Goal: Information Seeking & Learning: Learn about a topic

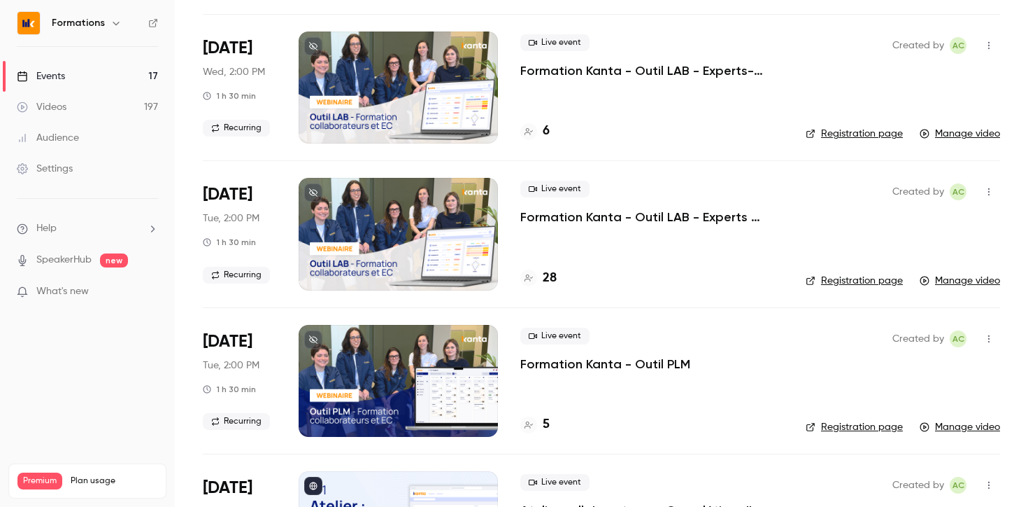
scroll to position [1629, 0]
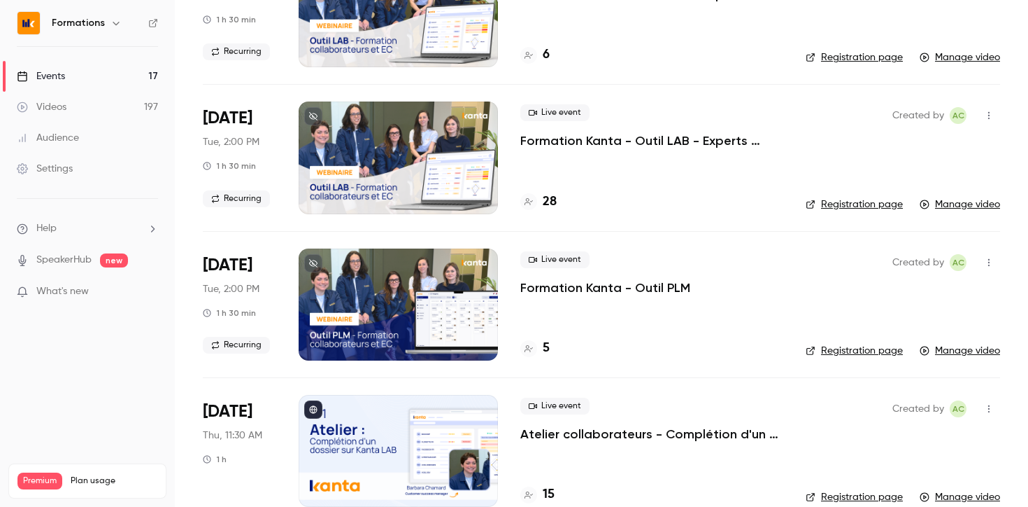
click at [560, 288] on p "Formation Kanta - Outil PLM" at bounding box center [606, 287] width 170 height 17
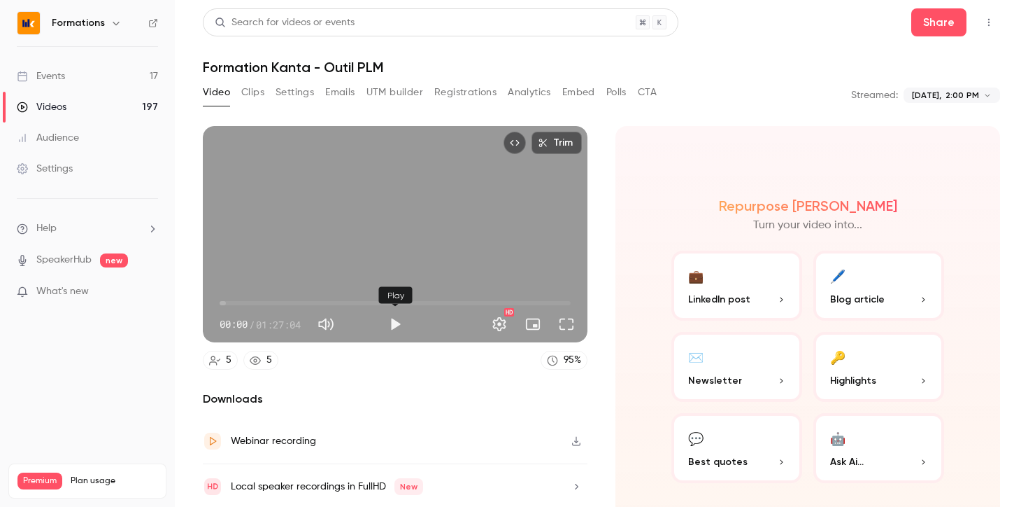
click at [392, 314] on button "Play" at bounding box center [395, 324] width 28 height 28
click at [396, 320] on button "Pause" at bounding box center [395, 324] width 28 height 28
type input "***"
click at [261, 91] on button "Clips" at bounding box center [252, 92] width 23 height 22
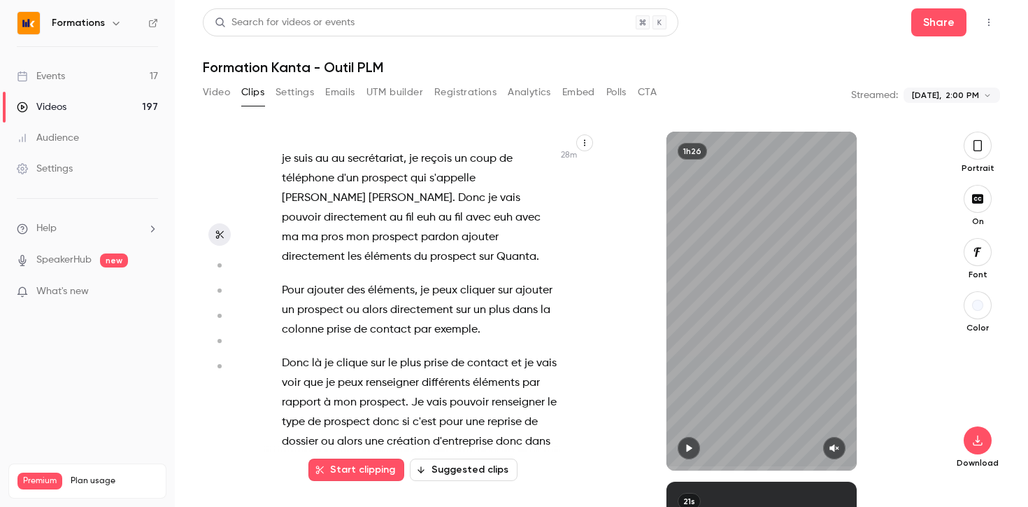
scroll to position [12448, 0]
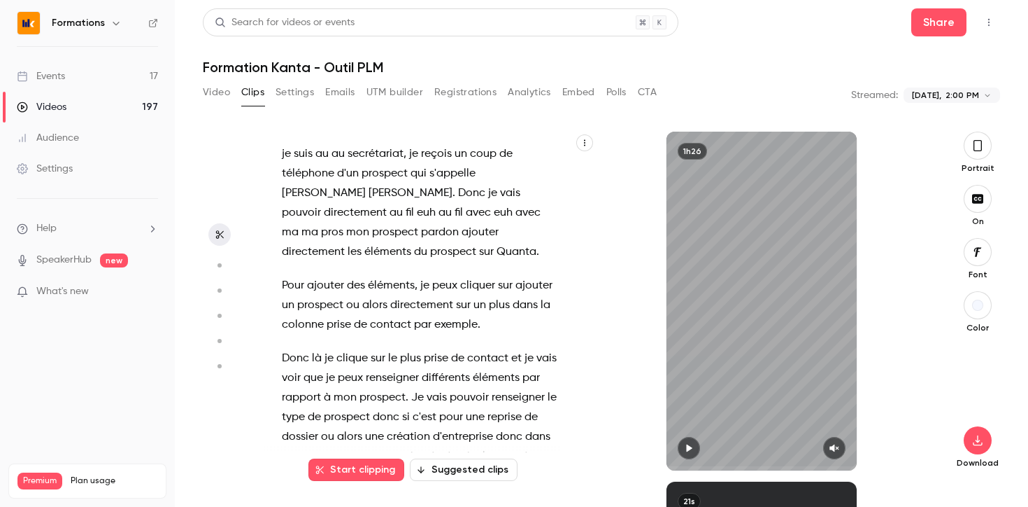
click at [413, 388] on span "Je" at bounding box center [417, 398] width 13 height 20
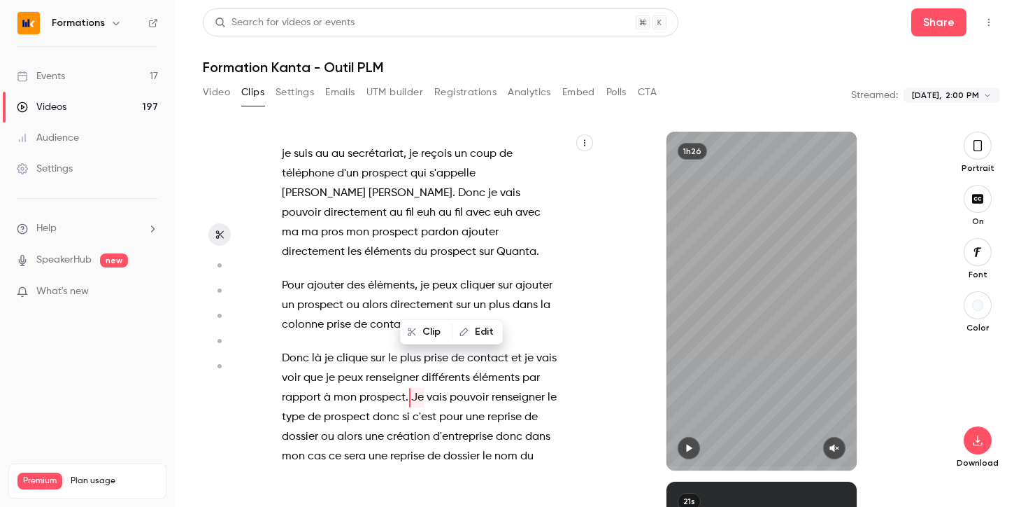
scroll to position [12439, 0]
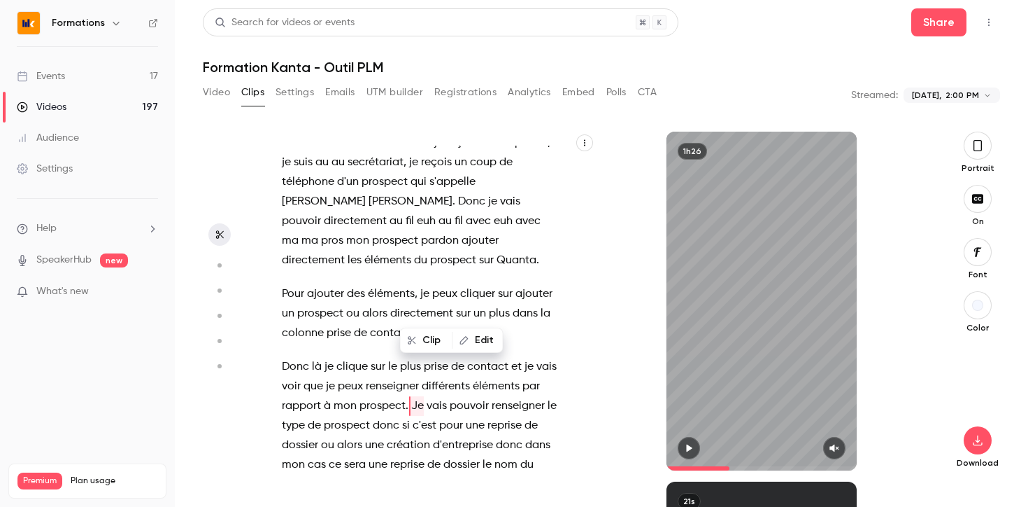
click at [692, 446] on icon "button" at bounding box center [689, 448] width 11 height 10
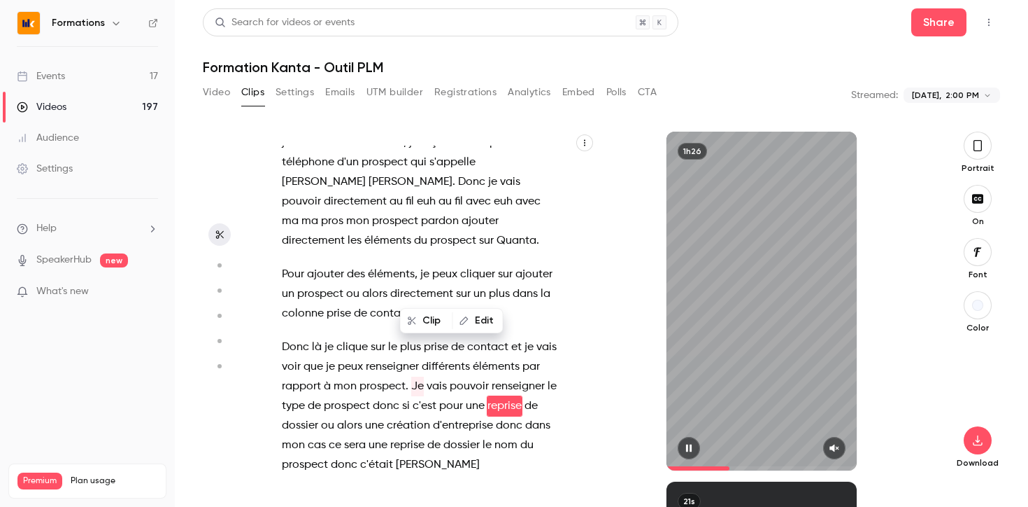
click at [680, 450] on button "button" at bounding box center [689, 448] width 22 height 22
click at [836, 448] on icon "button" at bounding box center [834, 448] width 9 height 8
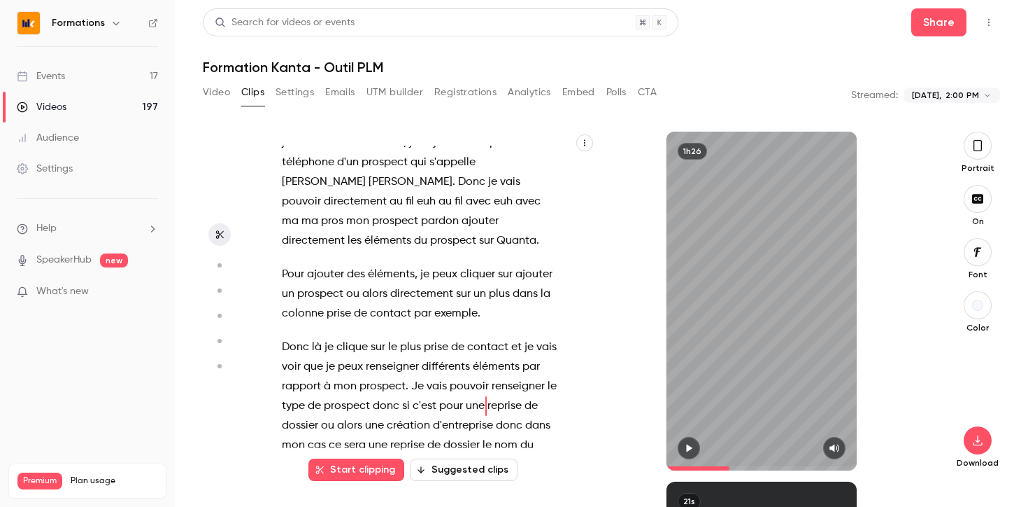
click at [836, 448] on icon "button" at bounding box center [834, 448] width 11 height 10
click at [836, 448] on icon "button" at bounding box center [834, 448] width 9 height 8
click at [686, 441] on button "button" at bounding box center [689, 448] width 22 height 22
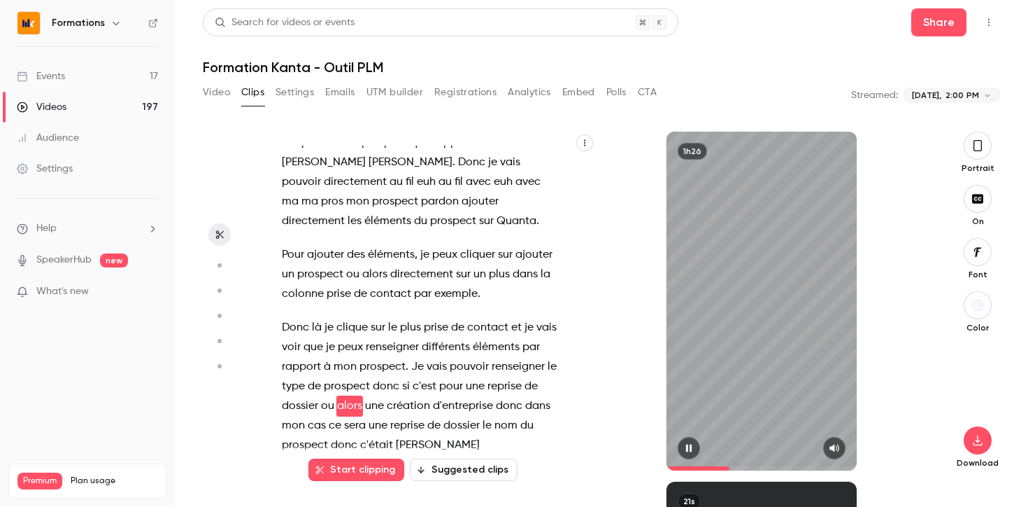
click at [686, 441] on button "button" at bounding box center [689, 448] width 22 height 22
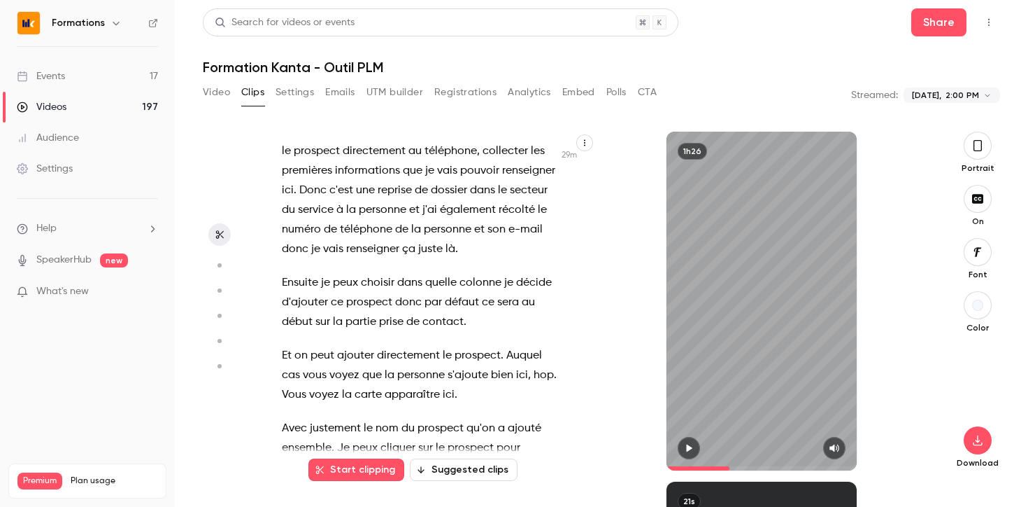
scroll to position [12877, 0]
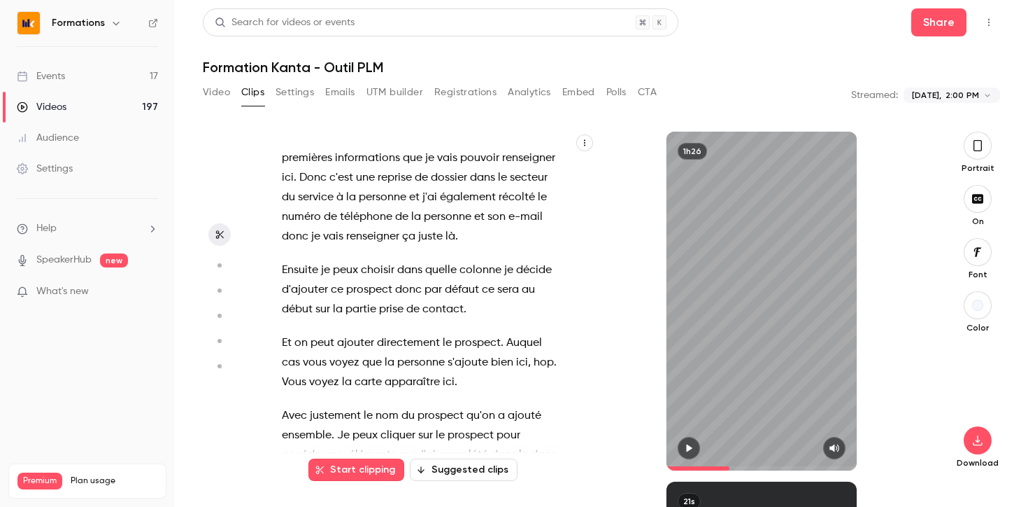
click at [417, 465] on span "moment" at bounding box center [402, 475] width 43 height 20
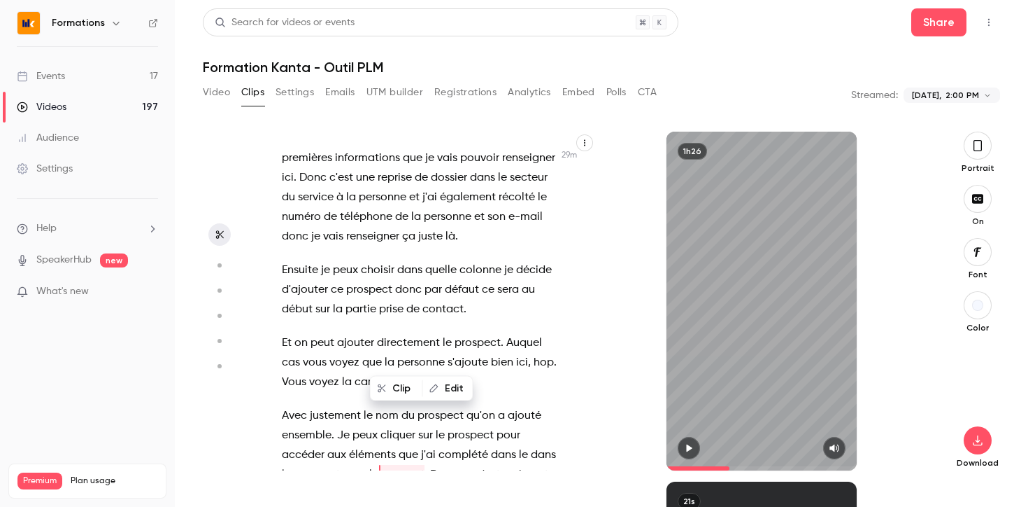
scroll to position [12926, 0]
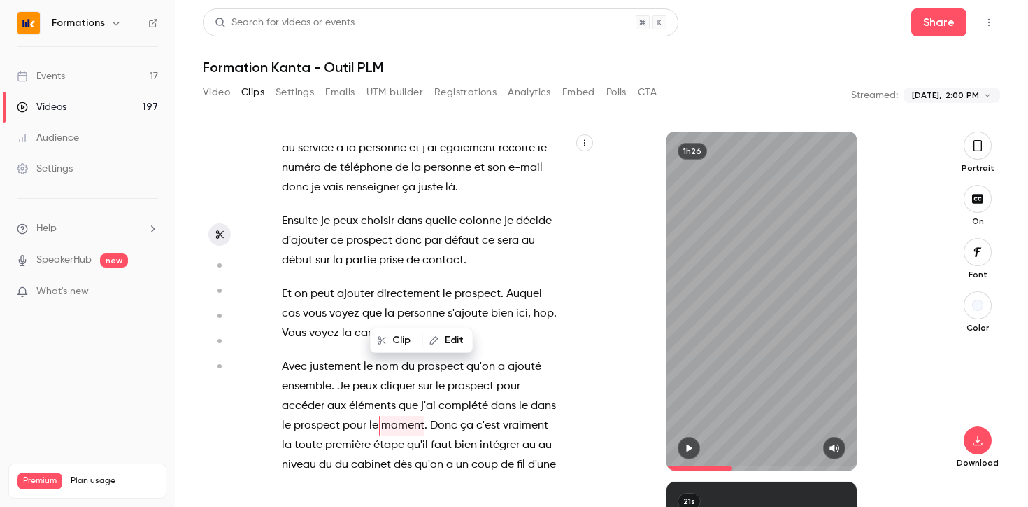
click at [691, 450] on icon "button" at bounding box center [689, 448] width 11 height 10
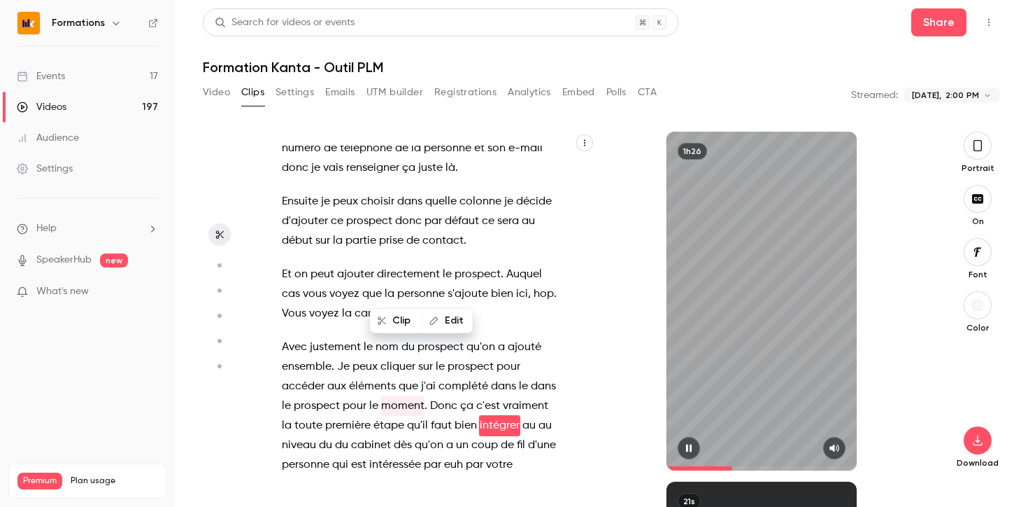
click at [691, 450] on icon "button" at bounding box center [689, 448] width 6 height 8
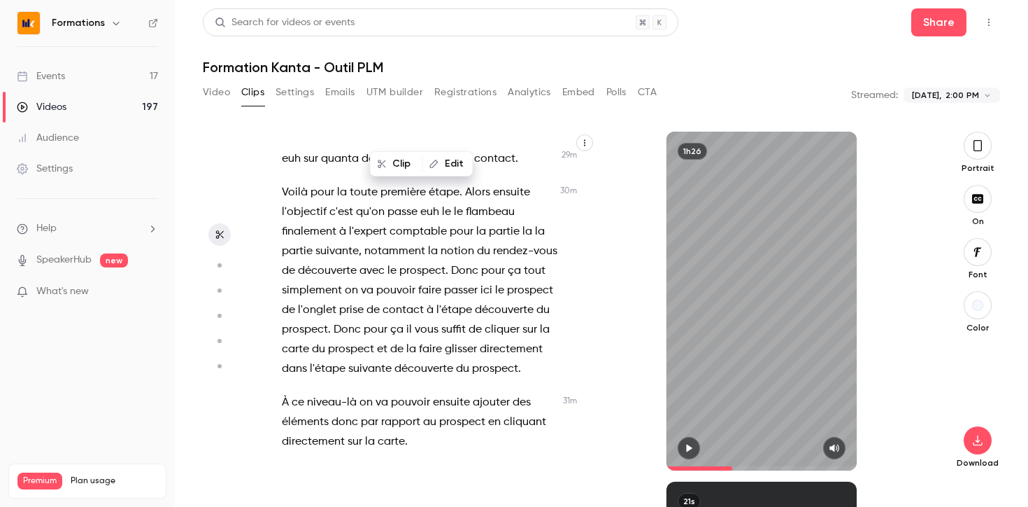
scroll to position [13363, 0]
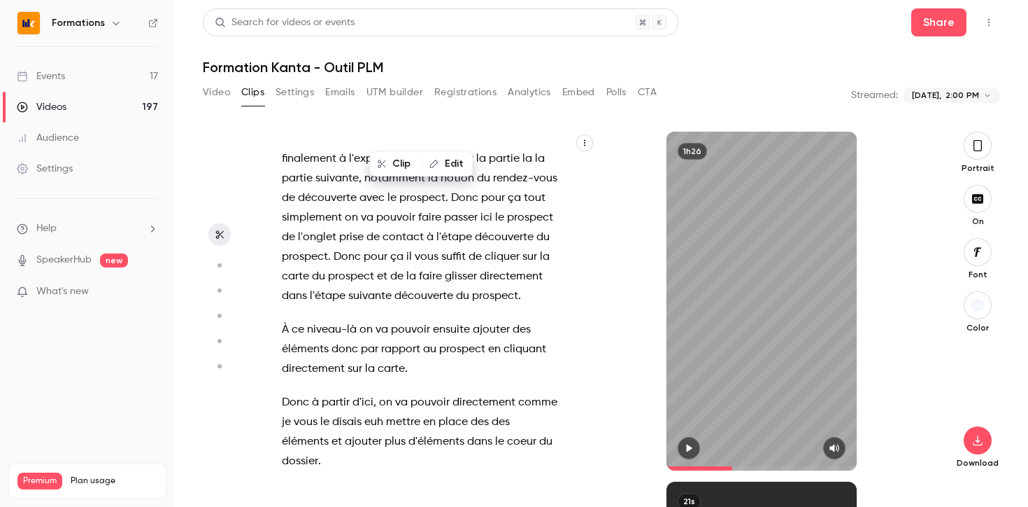
click at [377, 397] on span at bounding box center [377, 402] width 3 height 11
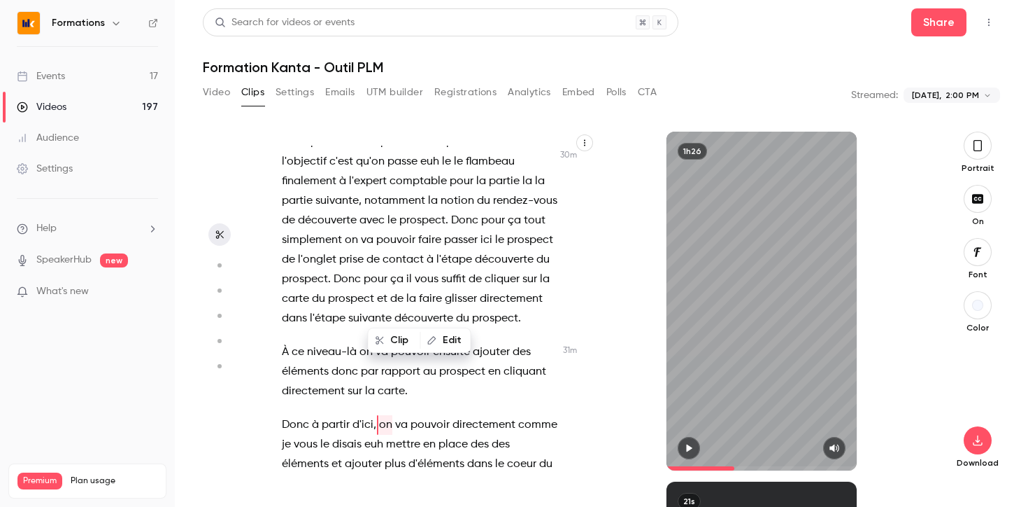
scroll to position [13340, 0]
click at [689, 447] on icon "button" at bounding box center [689, 448] width 6 height 8
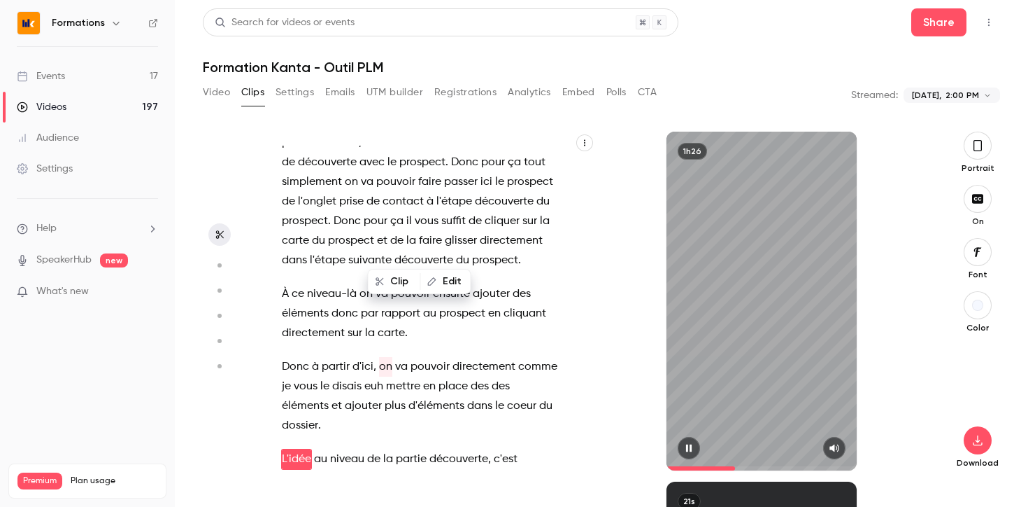
scroll to position [13433, 0]
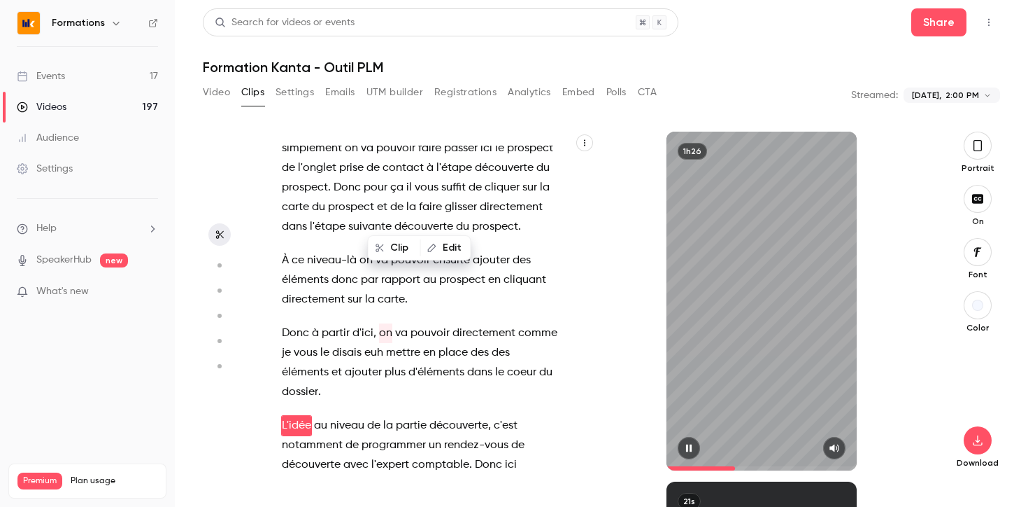
click at [689, 447] on icon "button" at bounding box center [689, 448] width 11 height 10
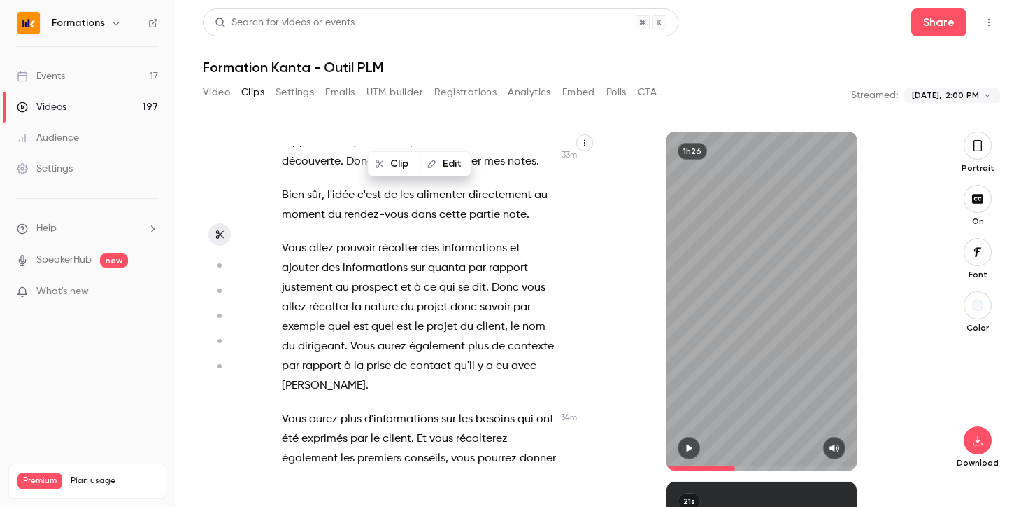
scroll to position [14714, 0]
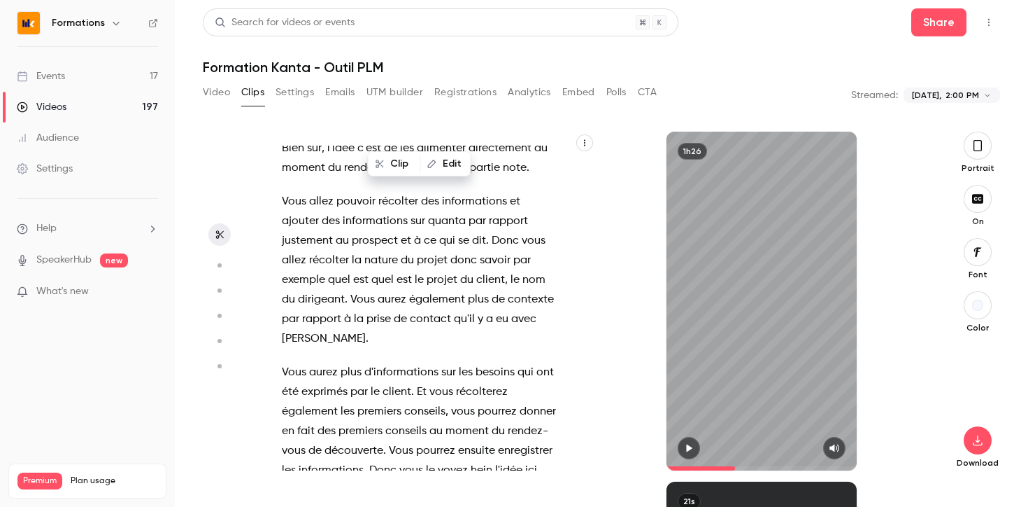
click at [388, 402] on span "premiers" at bounding box center [380, 412] width 44 height 20
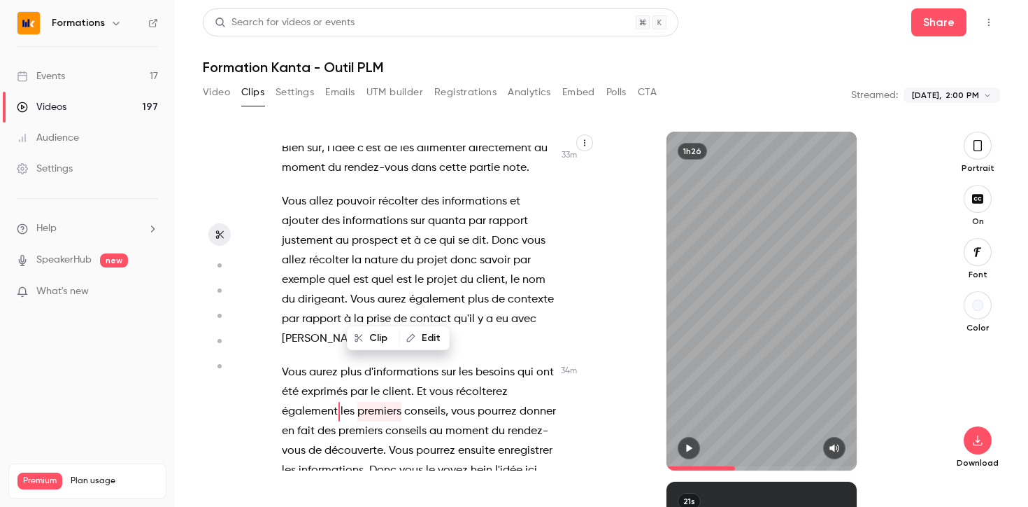
scroll to position [14681, 0]
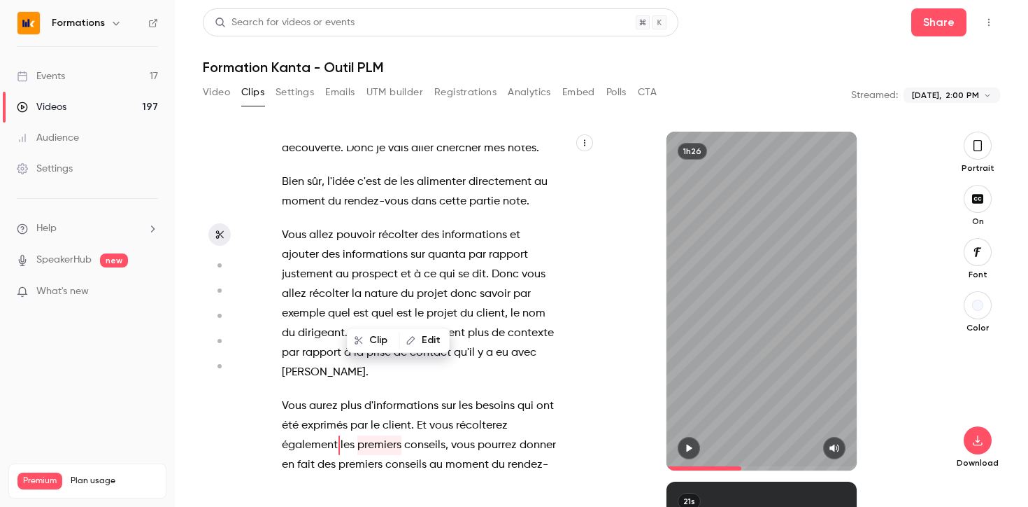
click at [687, 437] on button "button" at bounding box center [689, 448] width 22 height 22
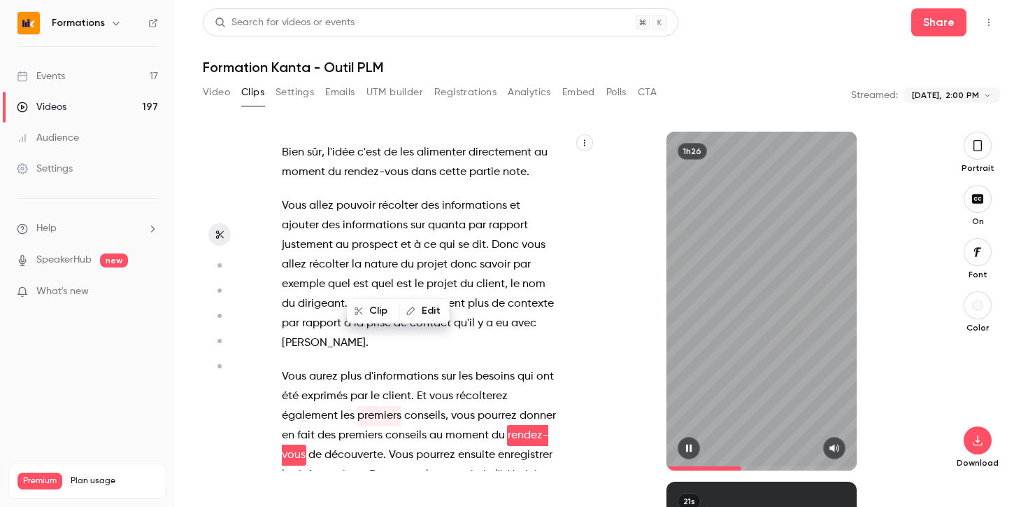
scroll to position [14720, 0]
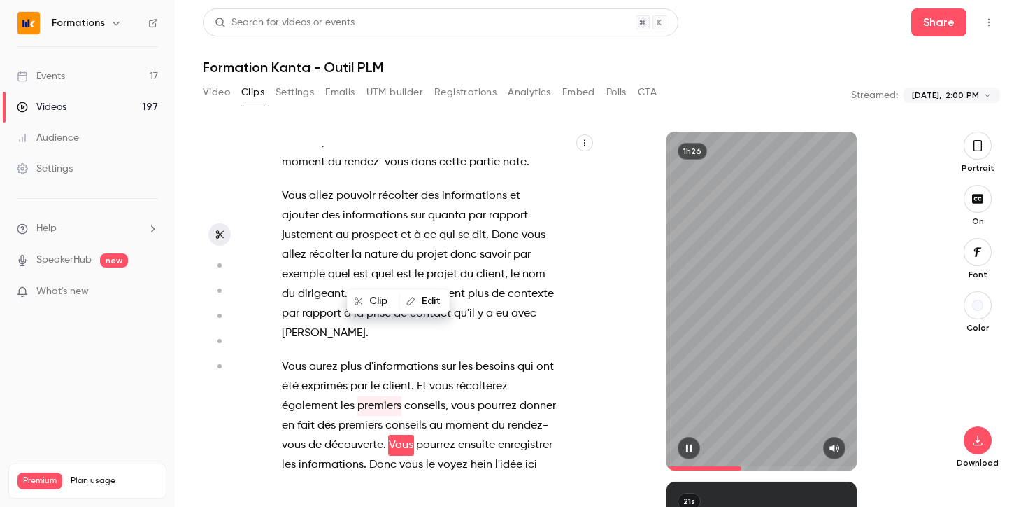
click at [693, 444] on icon "button" at bounding box center [689, 448] width 11 height 10
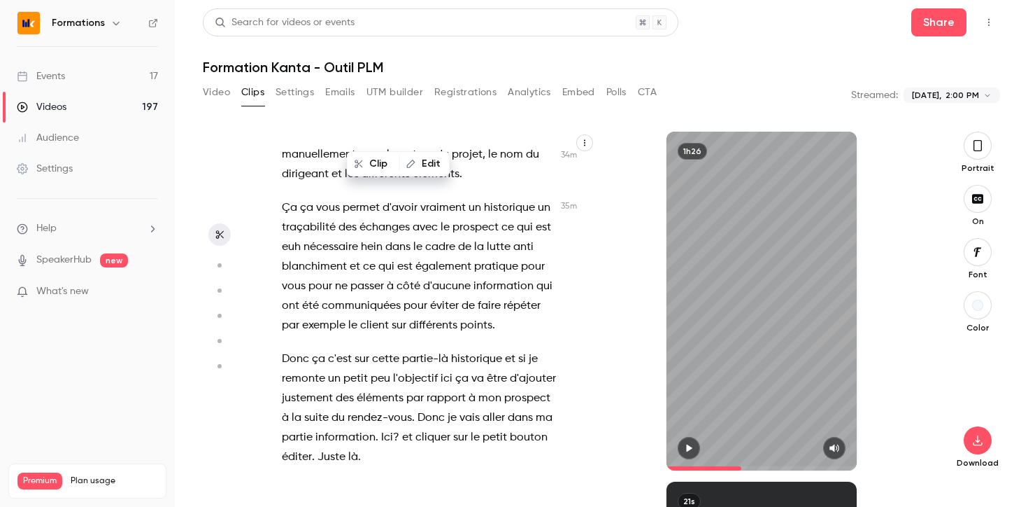
scroll to position [15186, 0]
click at [402, 350] on span "partie-là" at bounding box center [425, 360] width 46 height 20
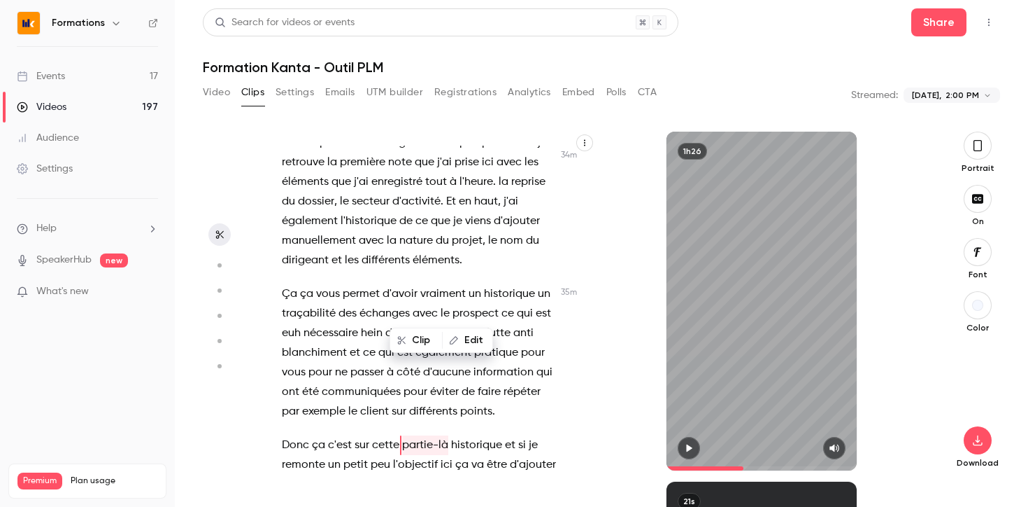
scroll to position [15101, 0]
click at [689, 441] on button "button" at bounding box center [689, 448] width 22 height 22
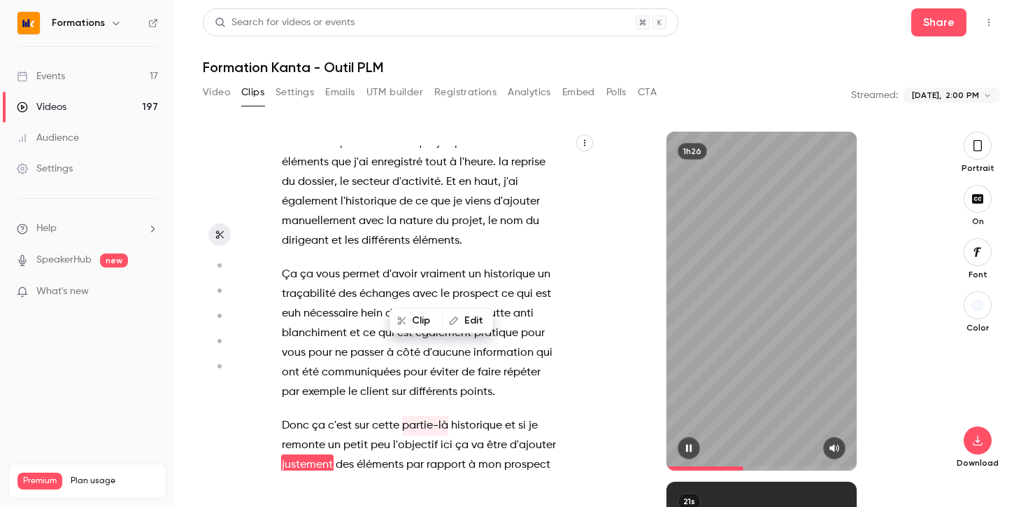
scroll to position [15140, 0]
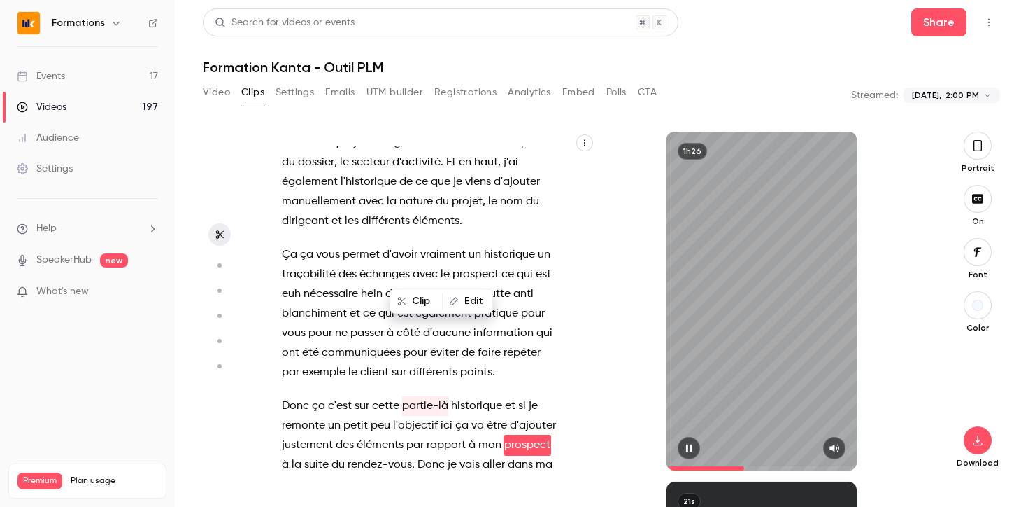
click at [689, 441] on button "button" at bounding box center [689, 448] width 22 height 22
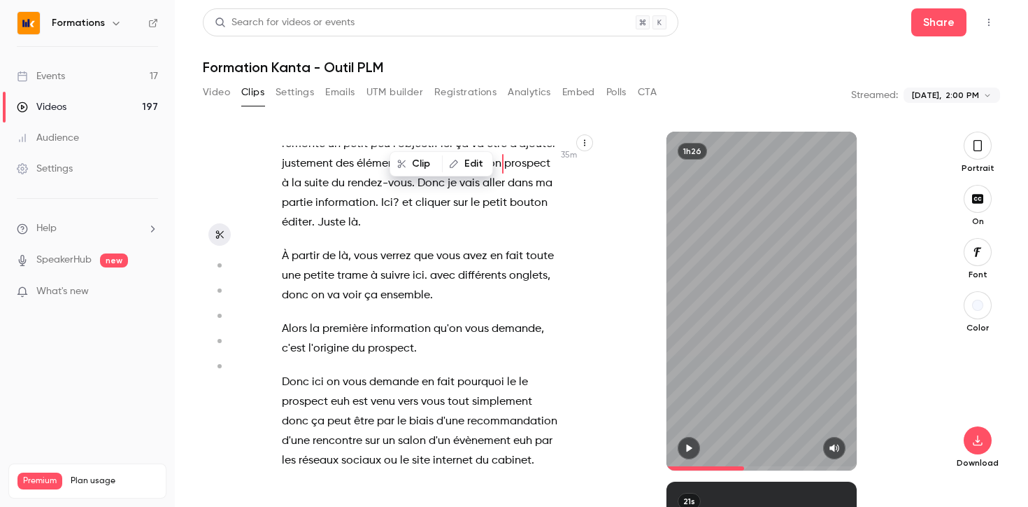
scroll to position [15420, 0]
click at [399, 373] on span "demande" at bounding box center [394, 383] width 50 height 20
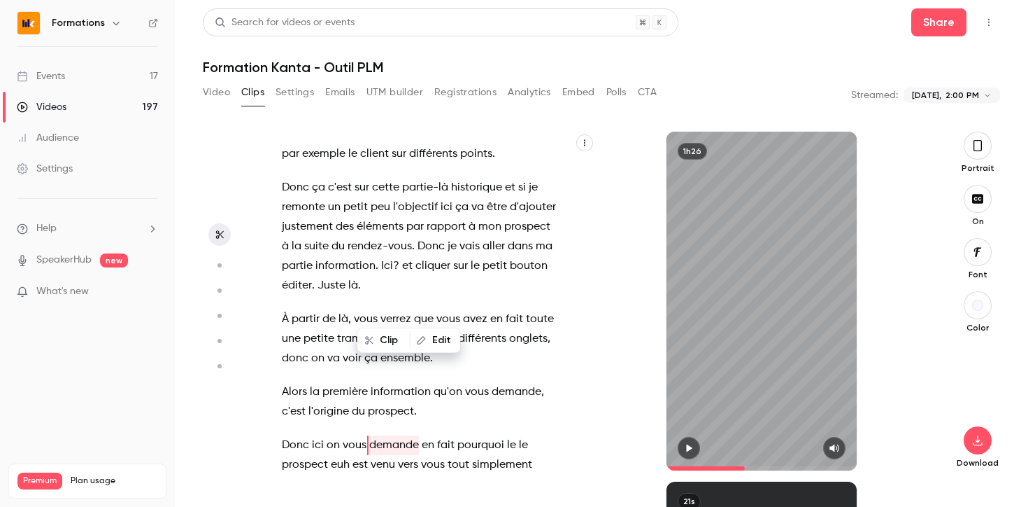
click at [688, 442] on button "button" at bounding box center [689, 448] width 22 height 22
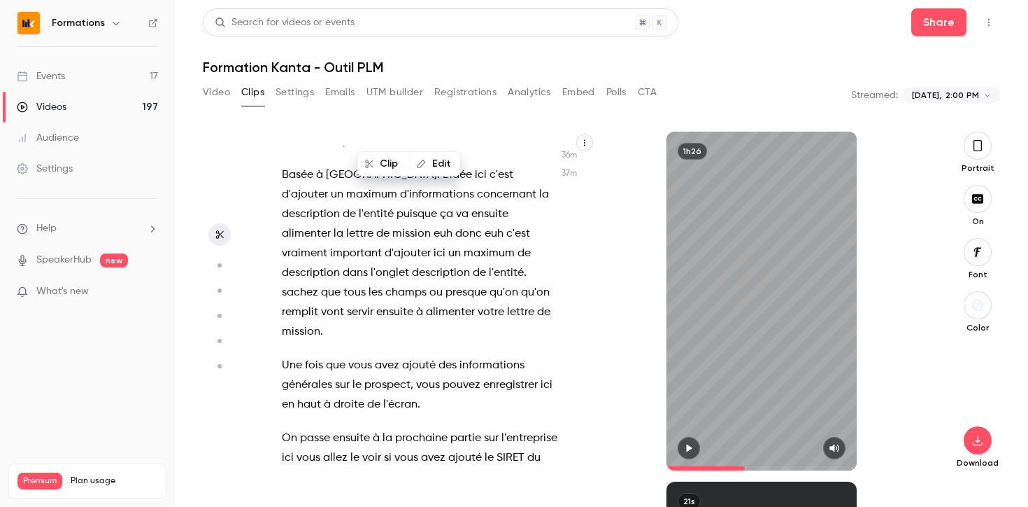
scroll to position [16158, 0]
click at [348, 449] on span "allez" at bounding box center [335, 459] width 24 height 20
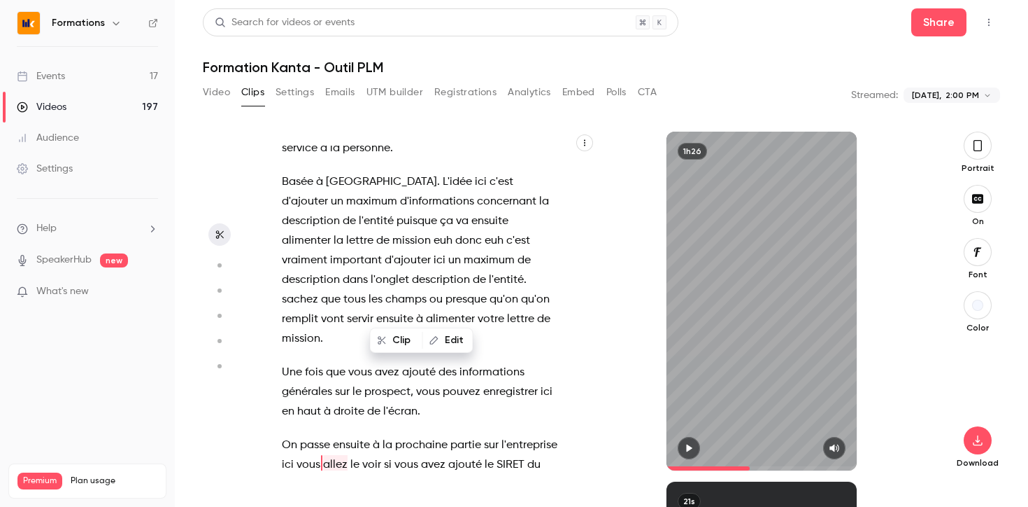
click at [695, 444] on button "button" at bounding box center [689, 448] width 22 height 22
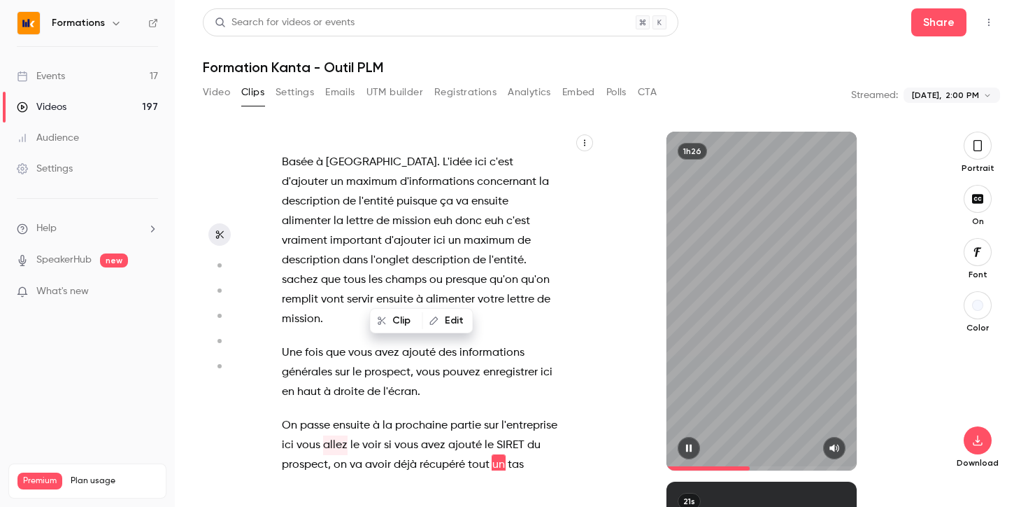
scroll to position [16192, 0]
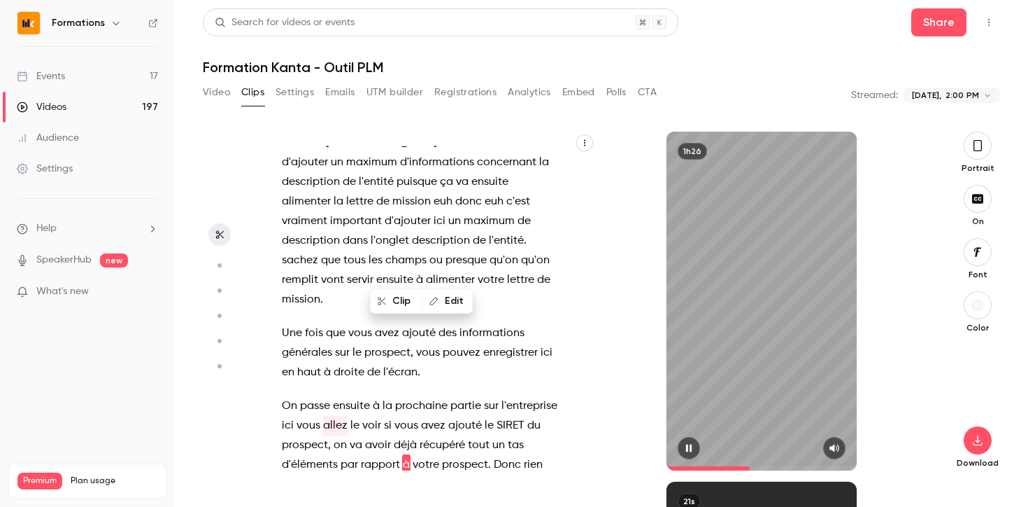
click at [695, 444] on button "button" at bounding box center [689, 448] width 22 height 22
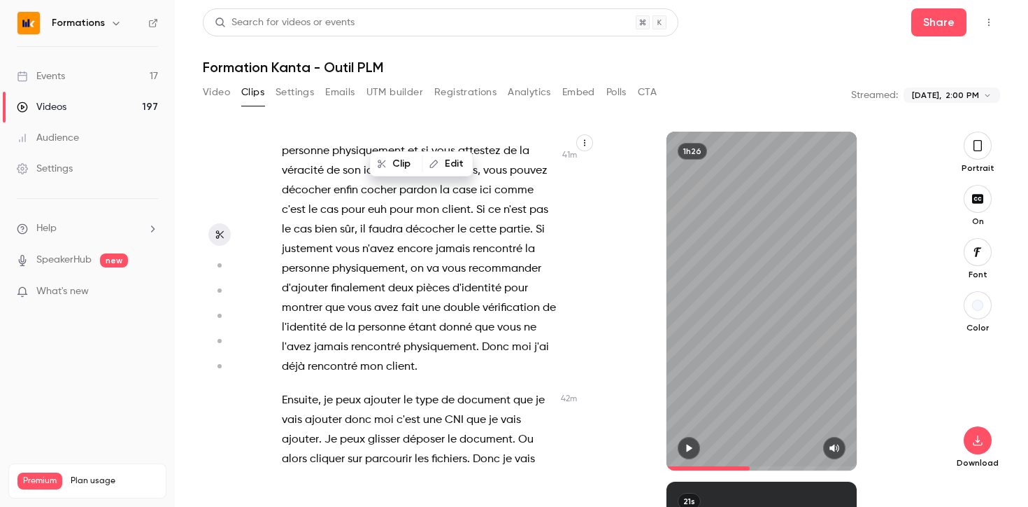
scroll to position [17793, 0]
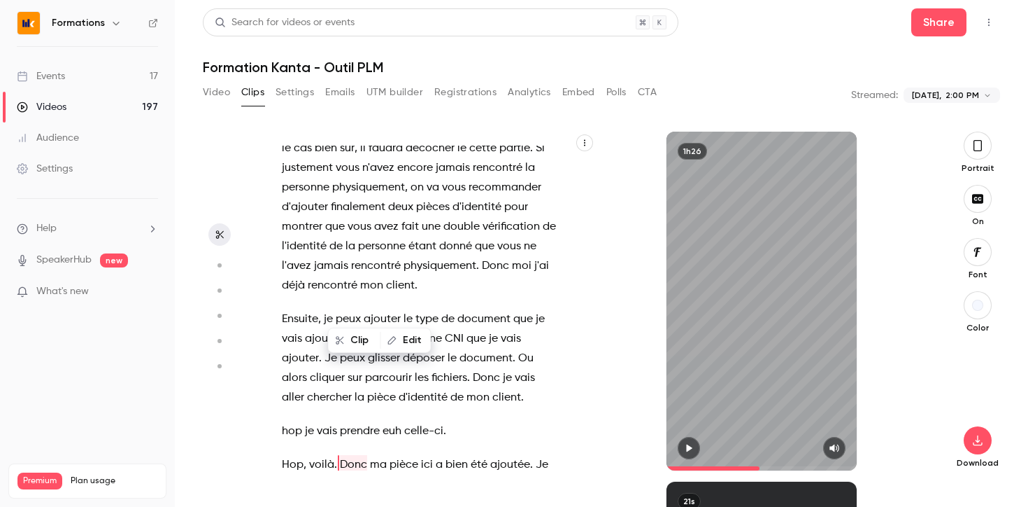
click at [691, 440] on button "button" at bounding box center [689, 448] width 22 height 22
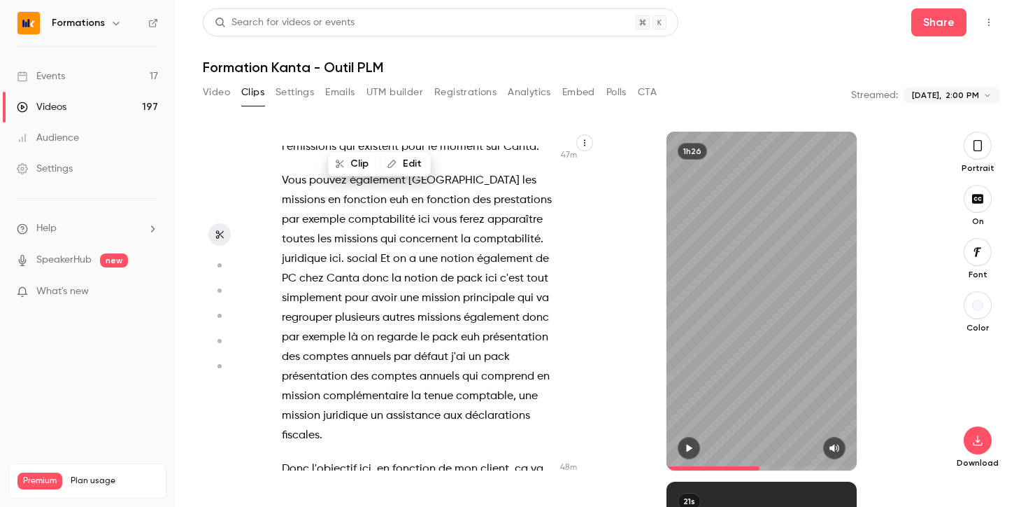
scroll to position [20268, 0]
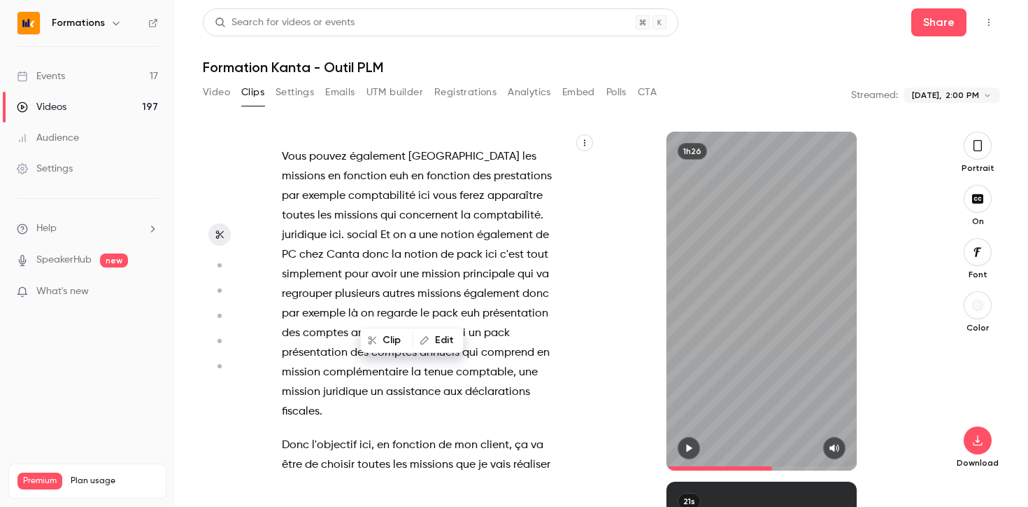
click at [691, 447] on icon "button" at bounding box center [689, 448] width 6 height 8
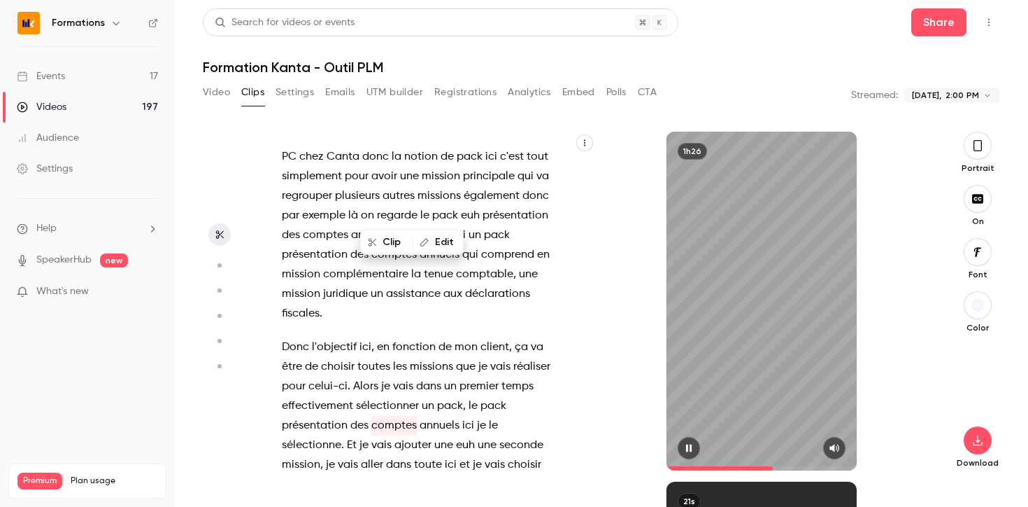
scroll to position [20401, 0]
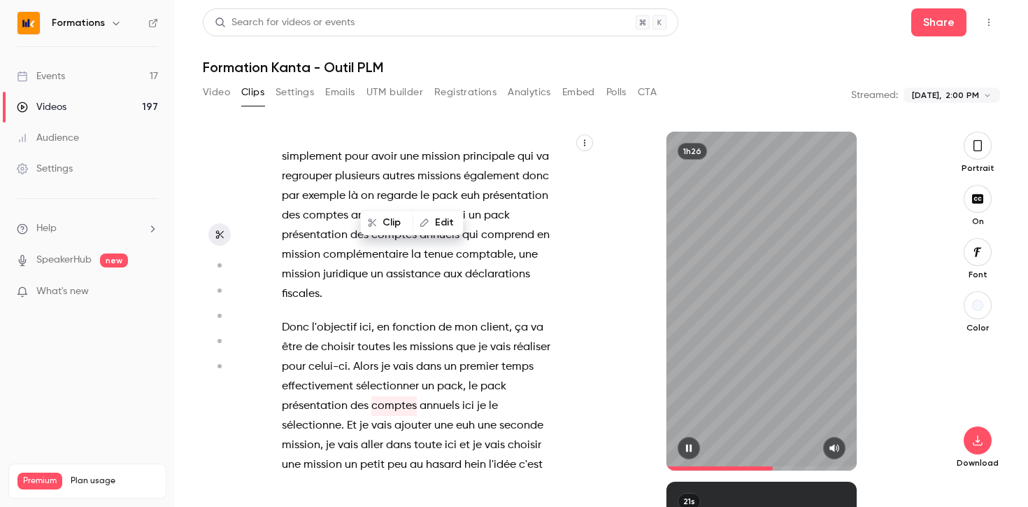
click at [691, 447] on icon "button" at bounding box center [689, 448] width 6 height 8
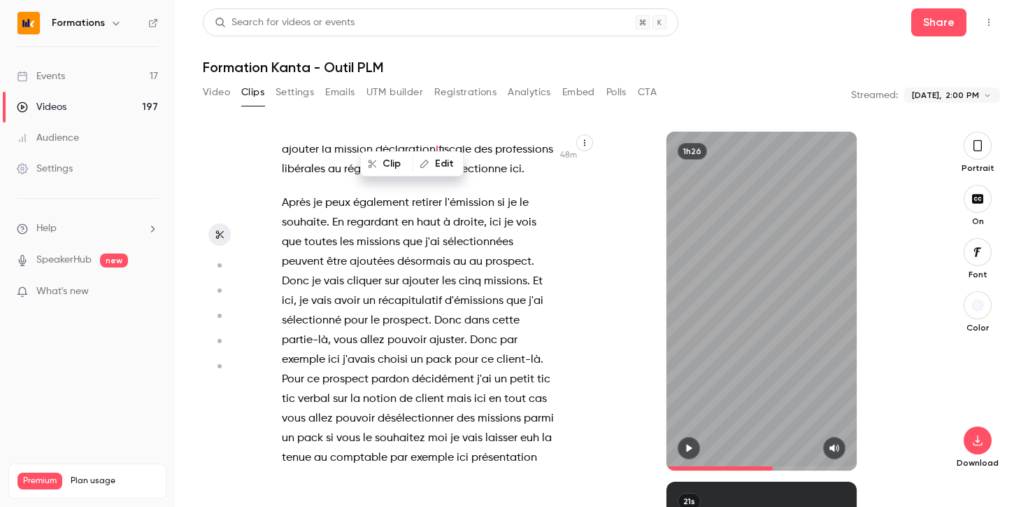
scroll to position [20773, 0]
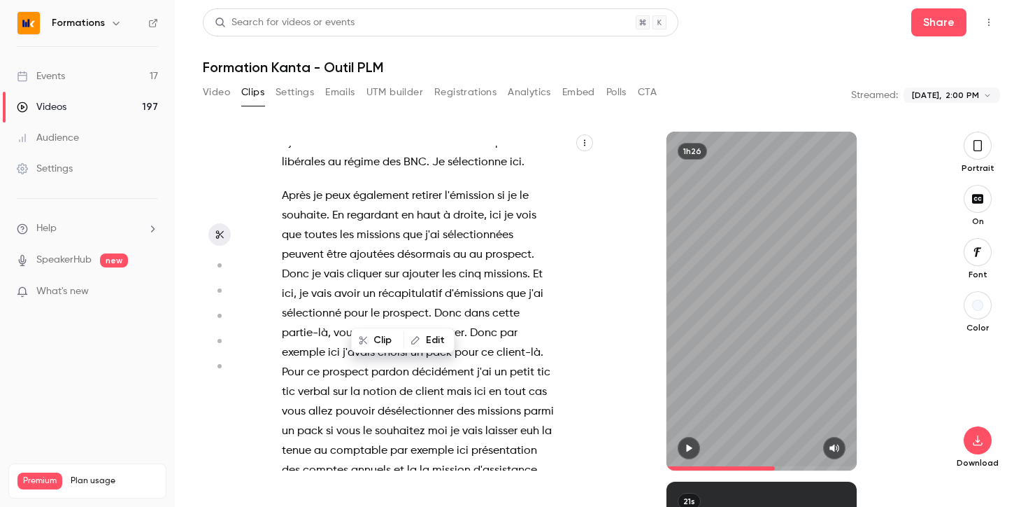
click at [689, 448] on icon "button" at bounding box center [689, 448] width 6 height 8
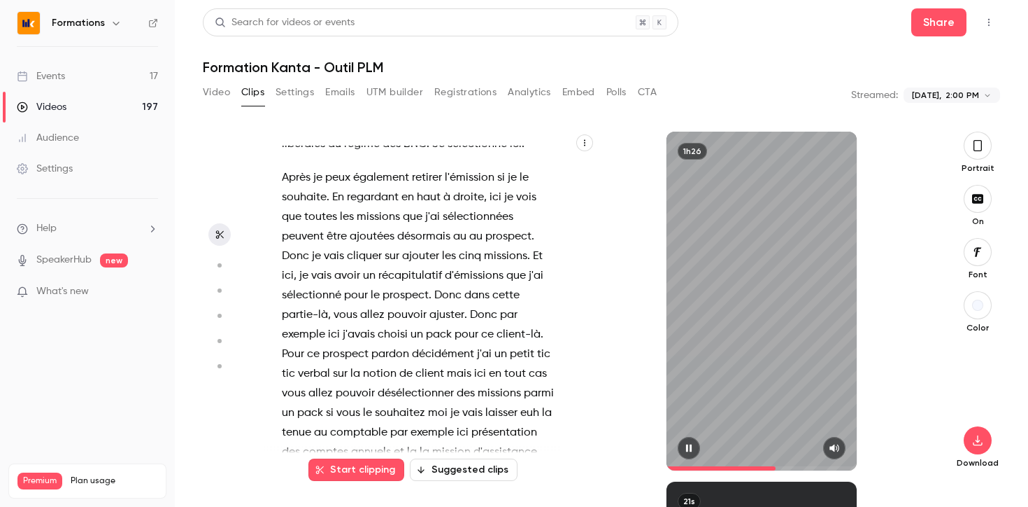
scroll to position [20801, 0]
click at [689, 448] on icon "button" at bounding box center [689, 448] width 11 height 10
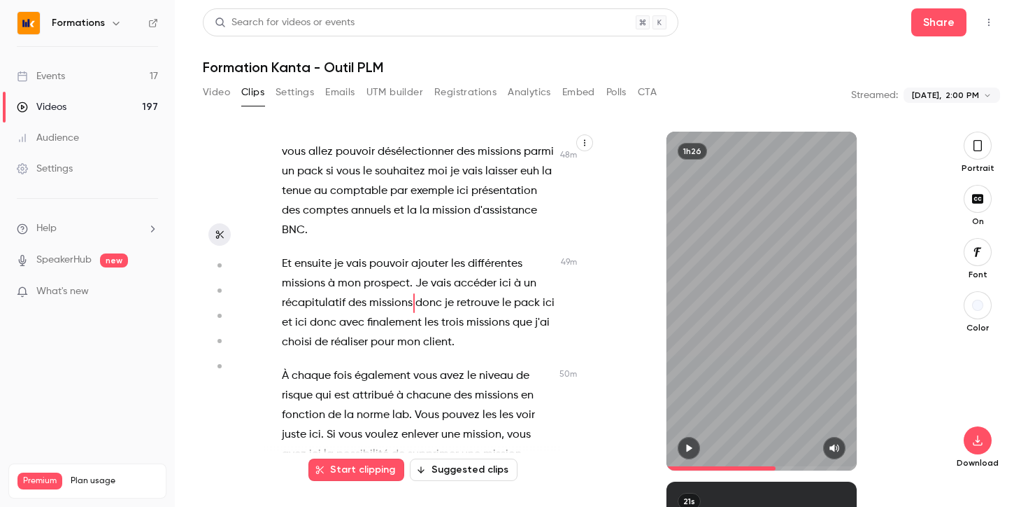
scroll to position [21042, 0]
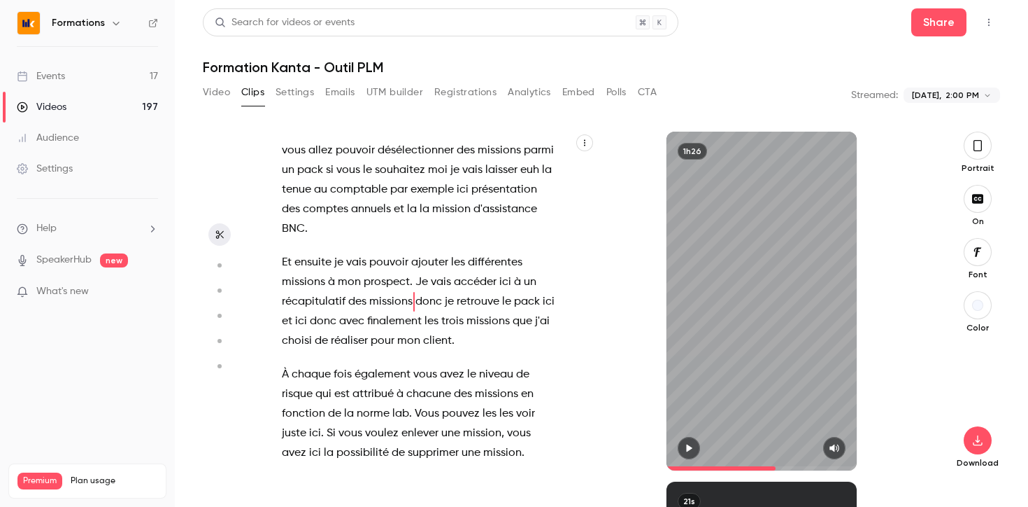
scroll to position [21044, 0]
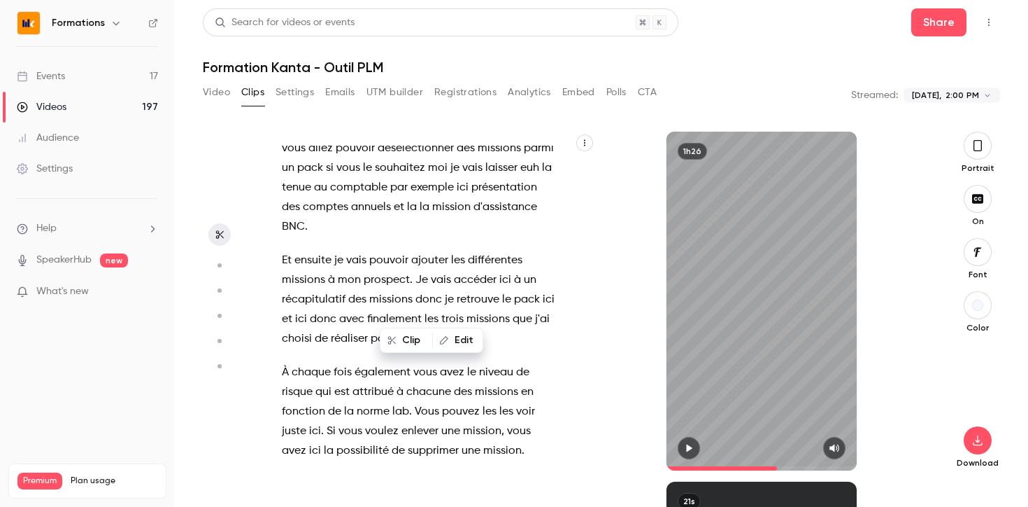
click at [691, 442] on button "button" at bounding box center [689, 448] width 22 height 22
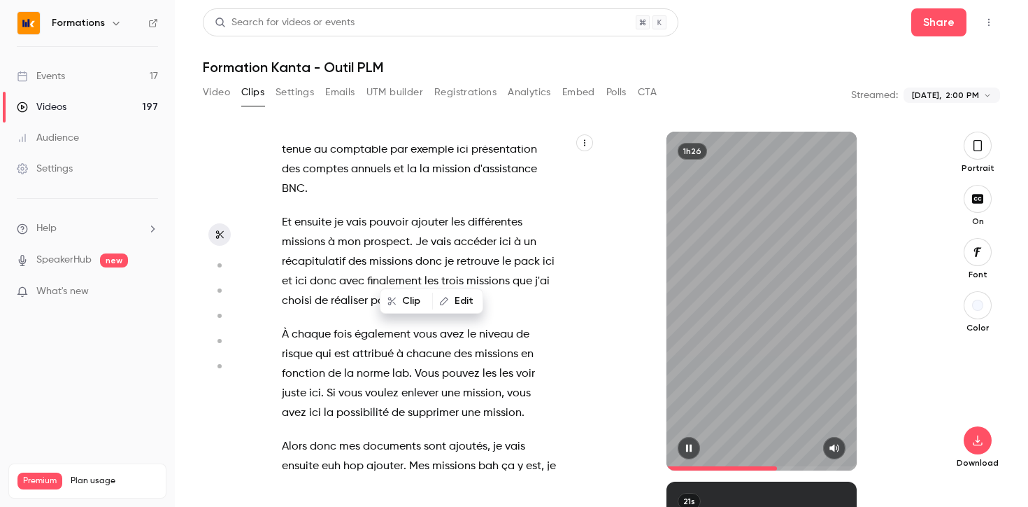
scroll to position [21084, 0]
click at [691, 442] on button "button" at bounding box center [689, 448] width 22 height 22
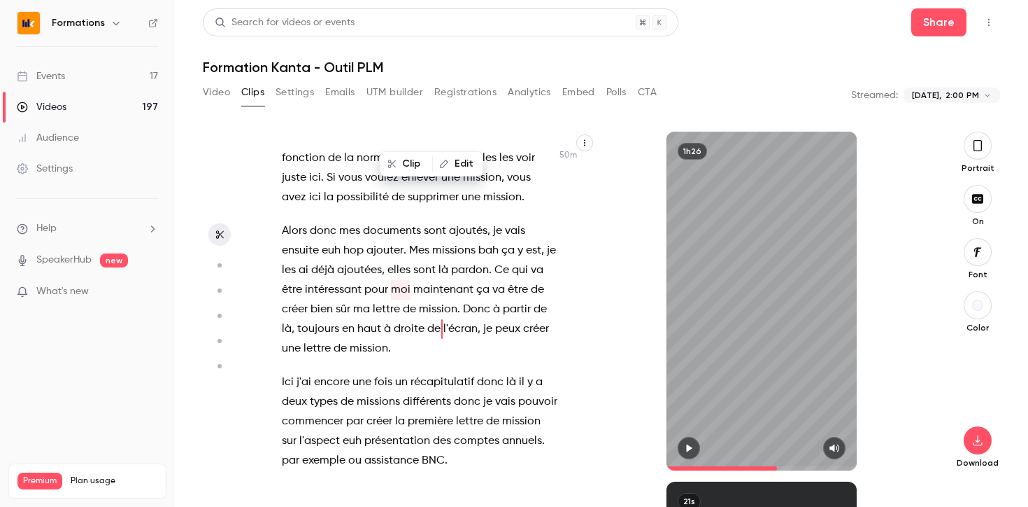
scroll to position [21349, 0]
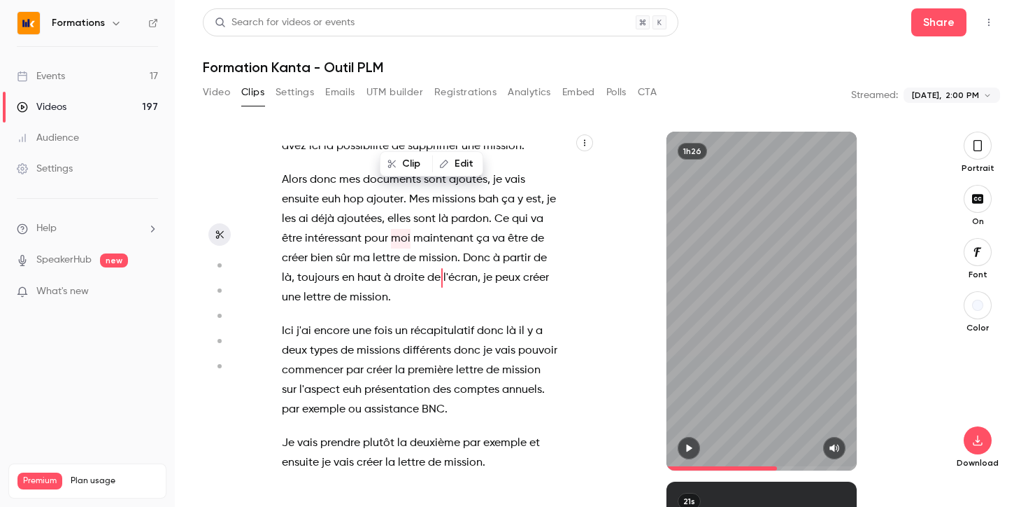
click at [416, 486] on span "sur" at bounding box center [416, 496] width 15 height 20
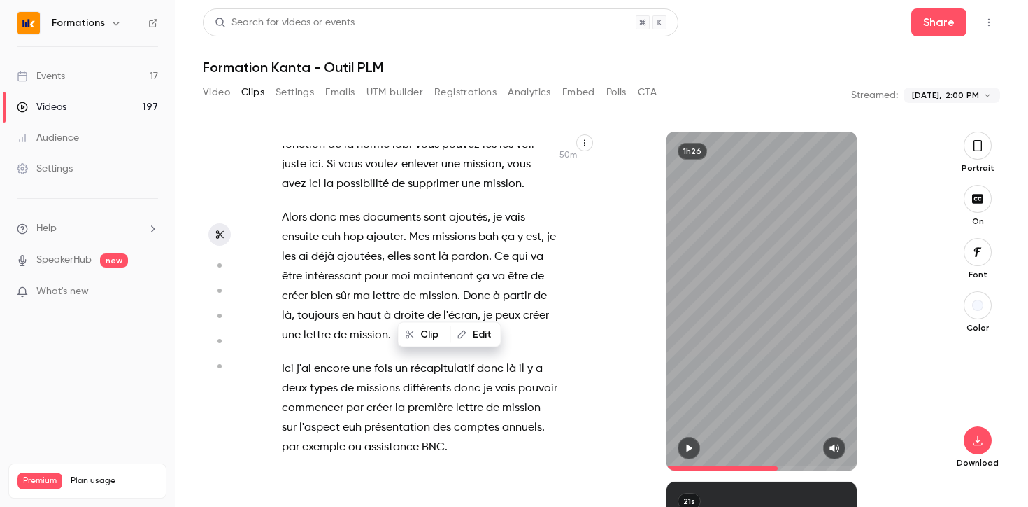
scroll to position [21302, 0]
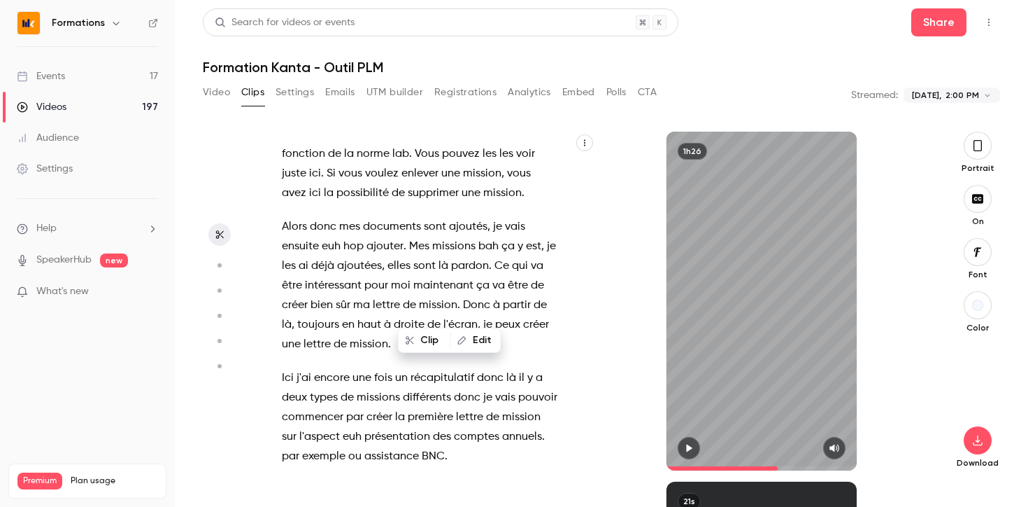
click at [686, 446] on icon "button" at bounding box center [689, 448] width 11 height 10
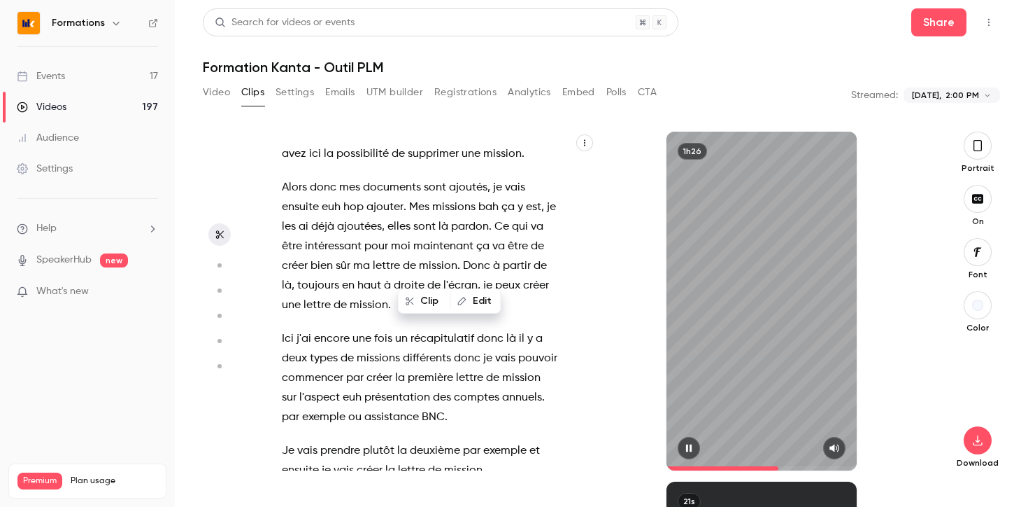
scroll to position [21361, 0]
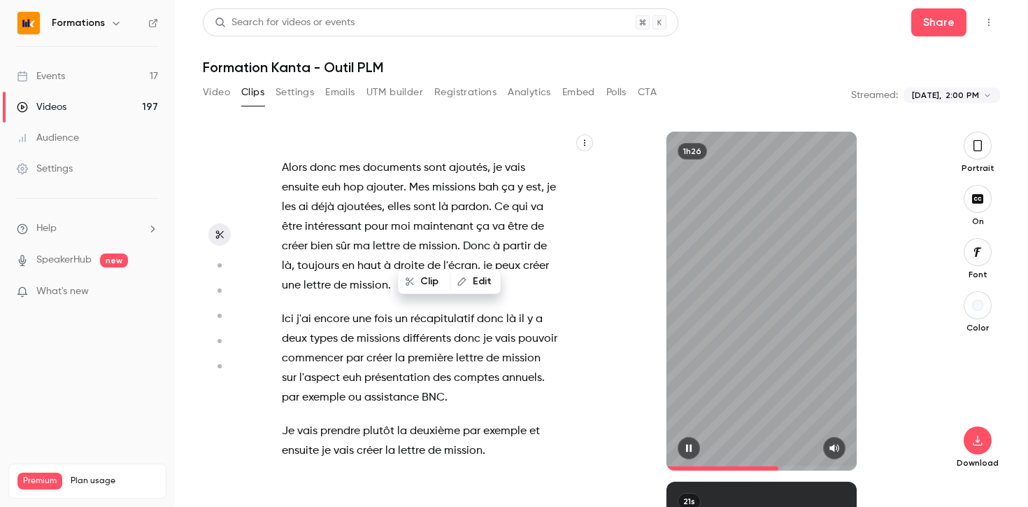
click at [686, 446] on icon "button" at bounding box center [689, 448] width 11 height 10
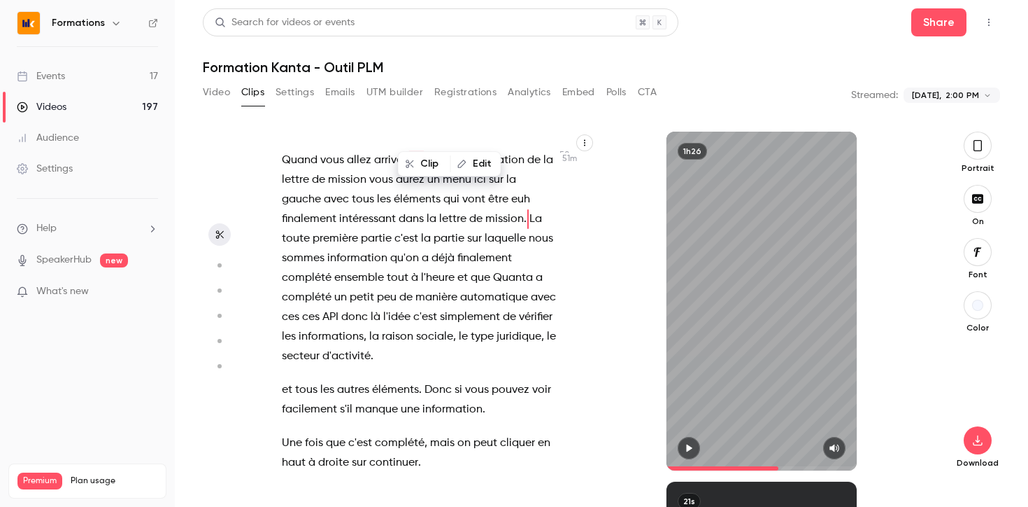
scroll to position [21688, 0]
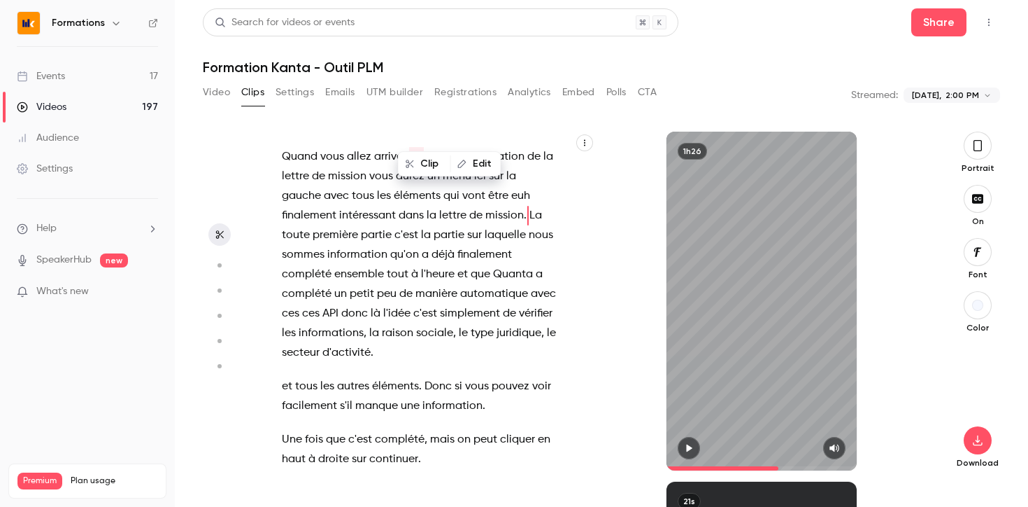
click at [383, 483] on span "signataires" at bounding box center [409, 493] width 57 height 20
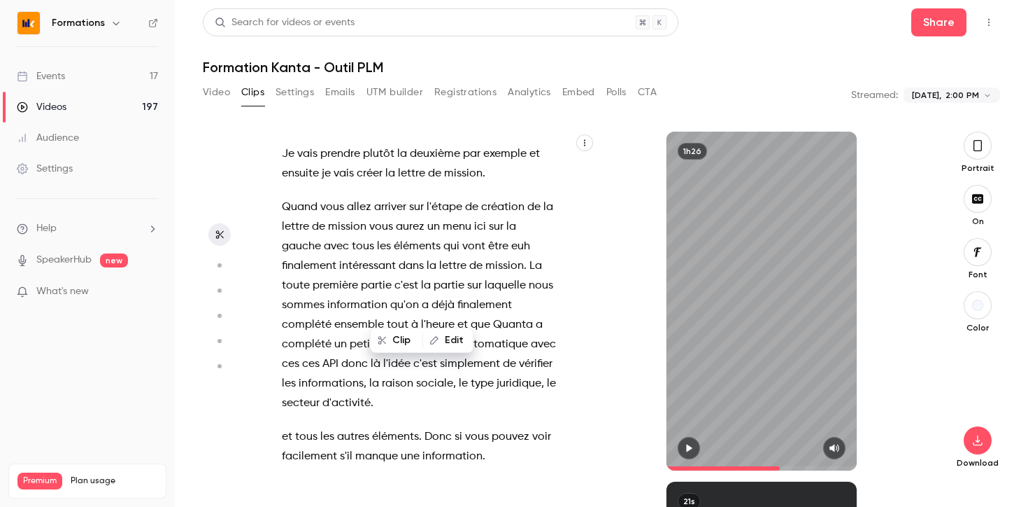
click at [692, 452] on icon "button" at bounding box center [689, 448] width 11 height 10
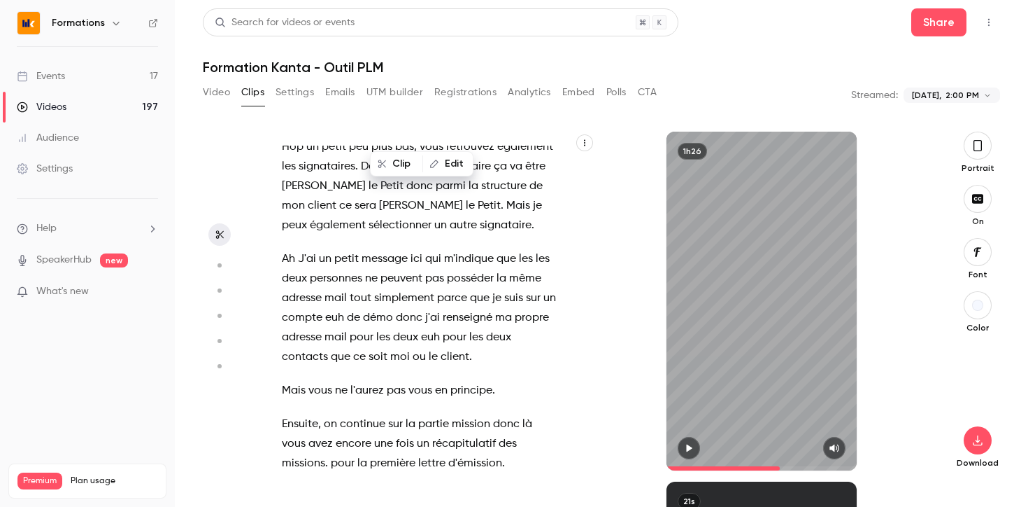
scroll to position [22328, 0]
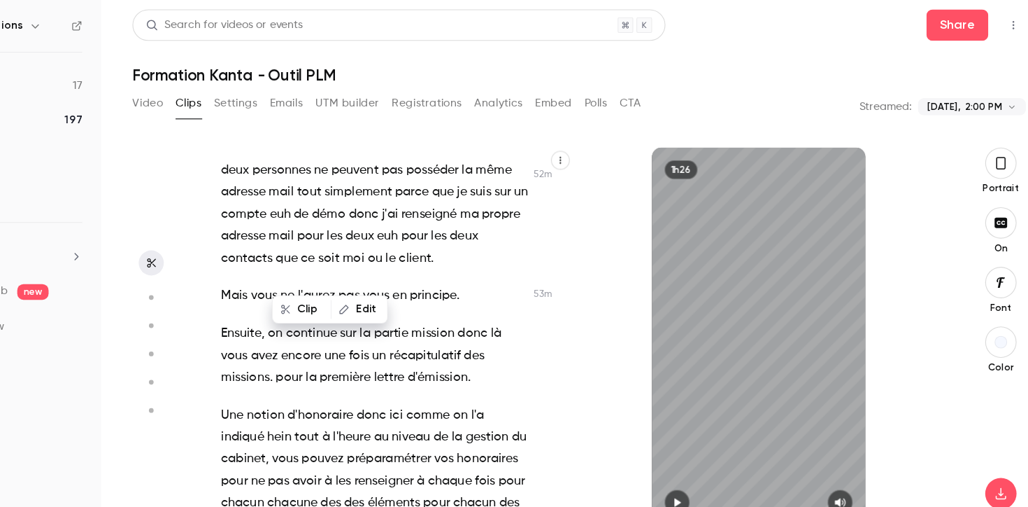
scroll to position [22435, 0]
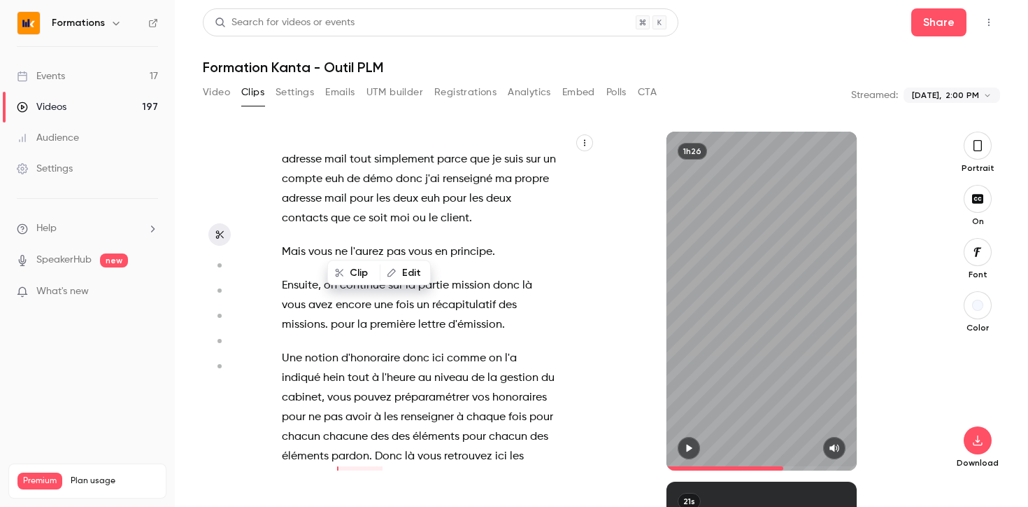
click at [691, 443] on icon "button" at bounding box center [689, 448] width 11 height 10
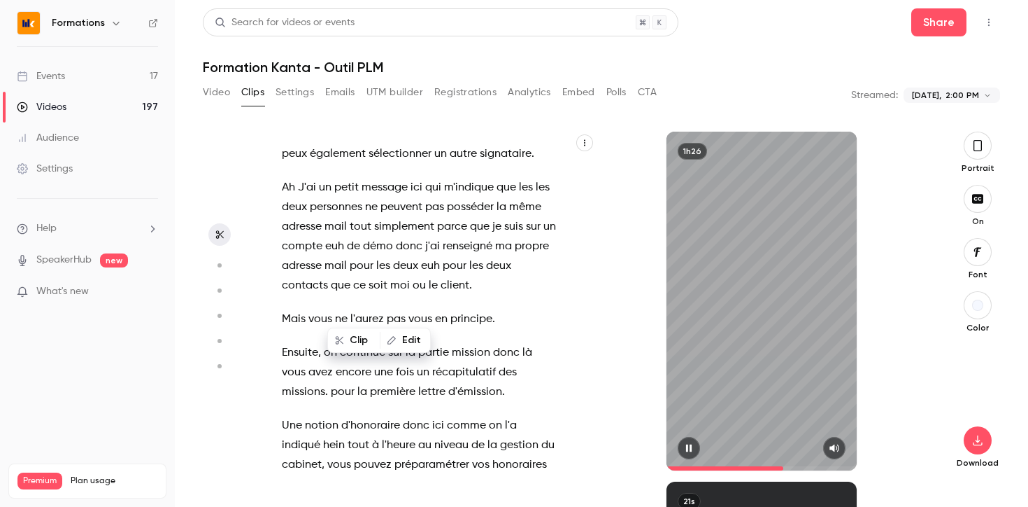
click at [691, 443] on icon "button" at bounding box center [689, 448] width 11 height 10
click at [693, 443] on icon "button" at bounding box center [689, 448] width 11 height 10
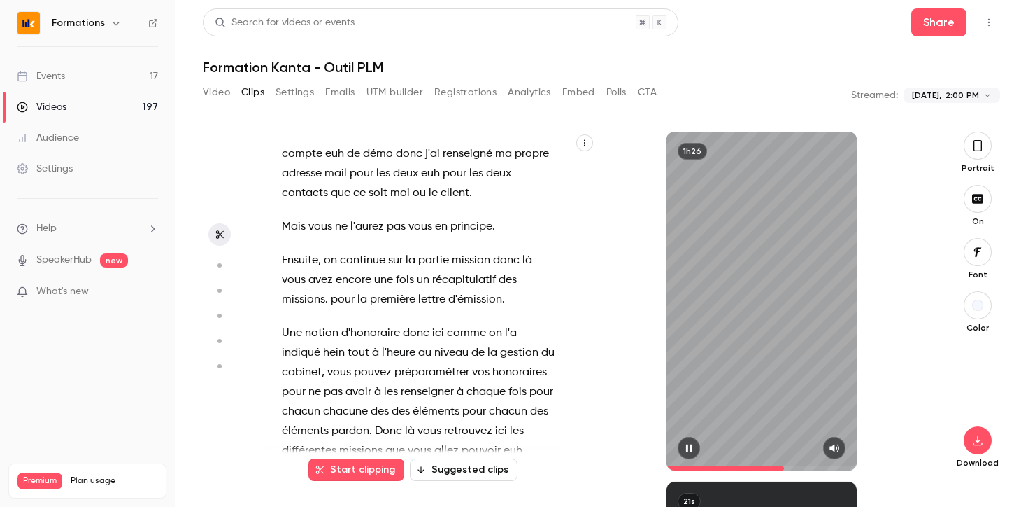
scroll to position [22460, 0]
click at [695, 448] on button "button" at bounding box center [689, 448] width 22 height 22
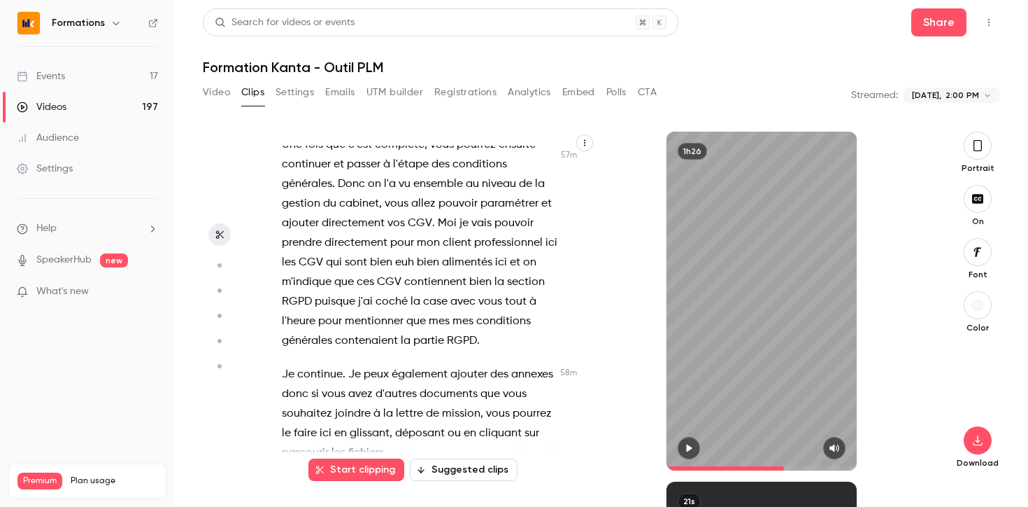
scroll to position [24595, 0]
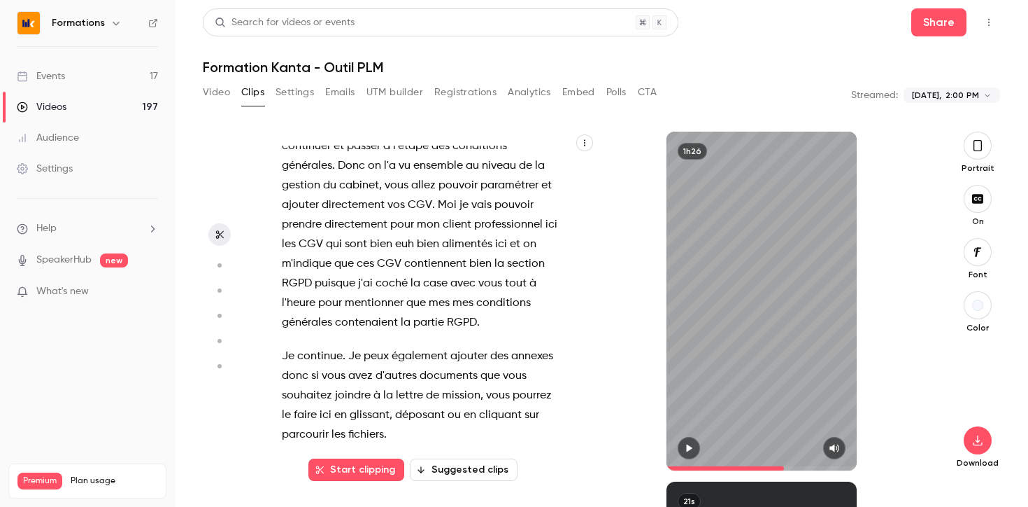
click at [378, 497] on span "de" at bounding box center [384, 507] width 13 height 20
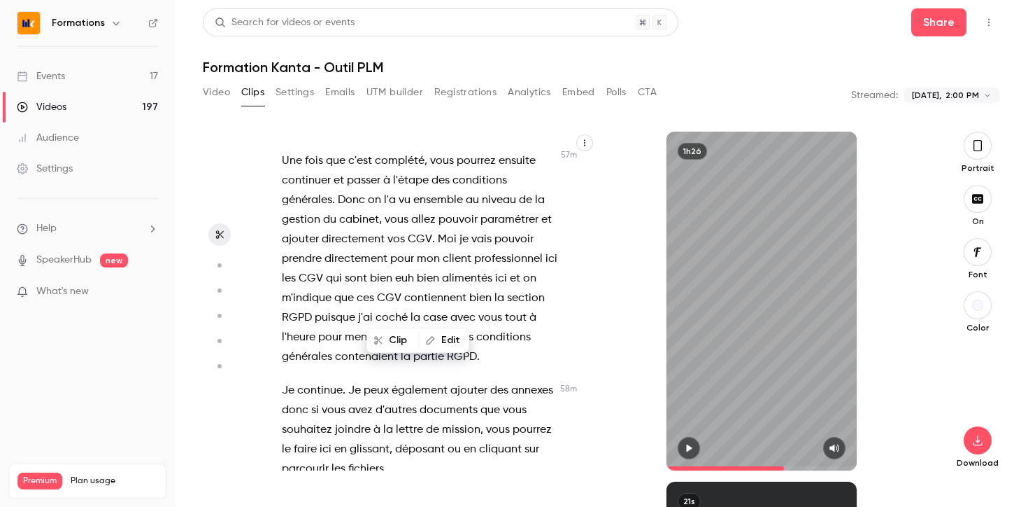
scroll to position [24559, 0]
click at [687, 451] on icon "button" at bounding box center [689, 448] width 6 height 8
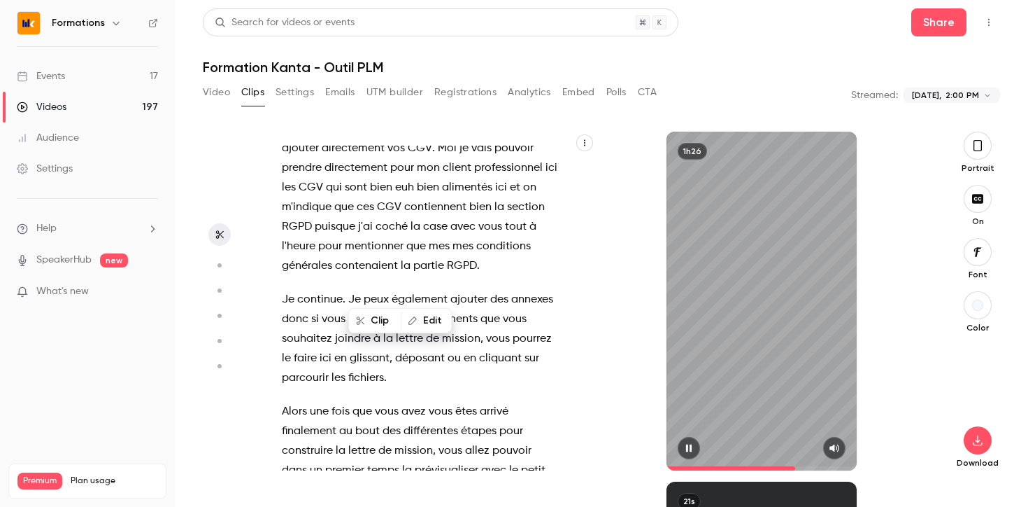
scroll to position [24671, 0]
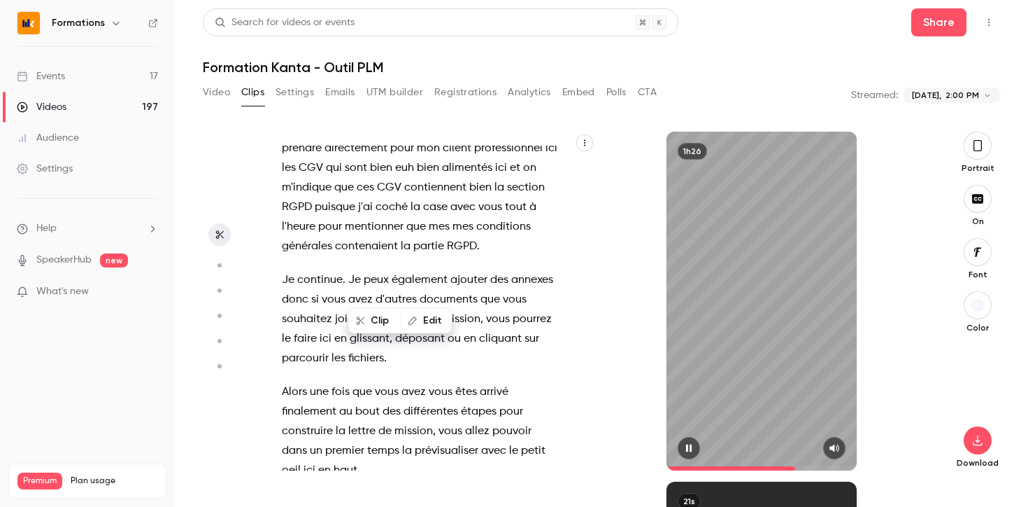
click at [692, 449] on icon "button" at bounding box center [689, 448] width 11 height 10
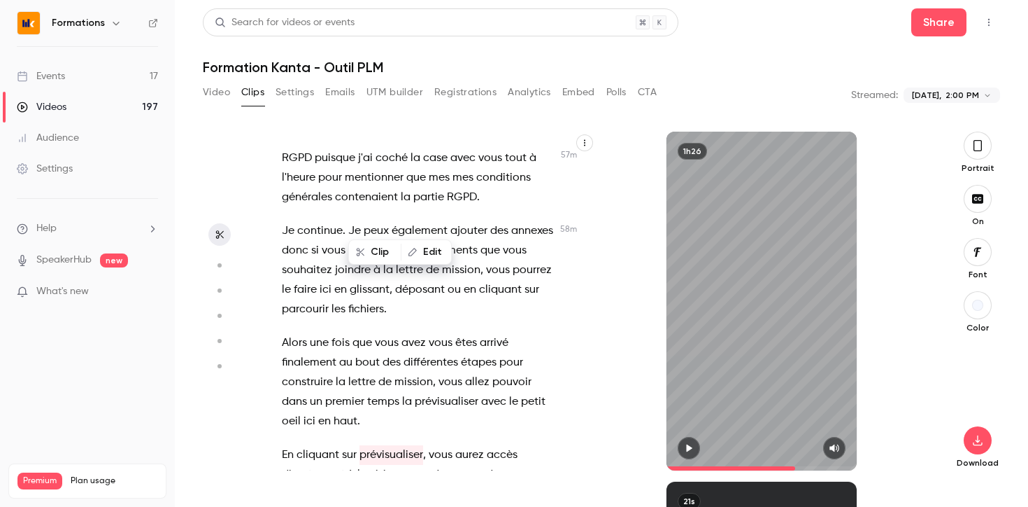
scroll to position [24720, 0]
click at [689, 446] on icon "button" at bounding box center [689, 448] width 6 height 8
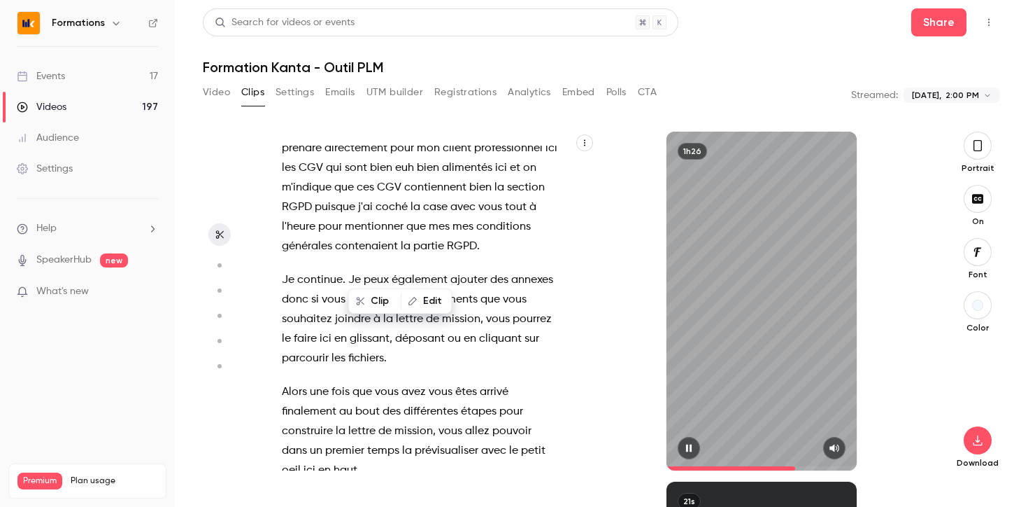
click at [689, 446] on icon "button" at bounding box center [689, 448] width 11 height 10
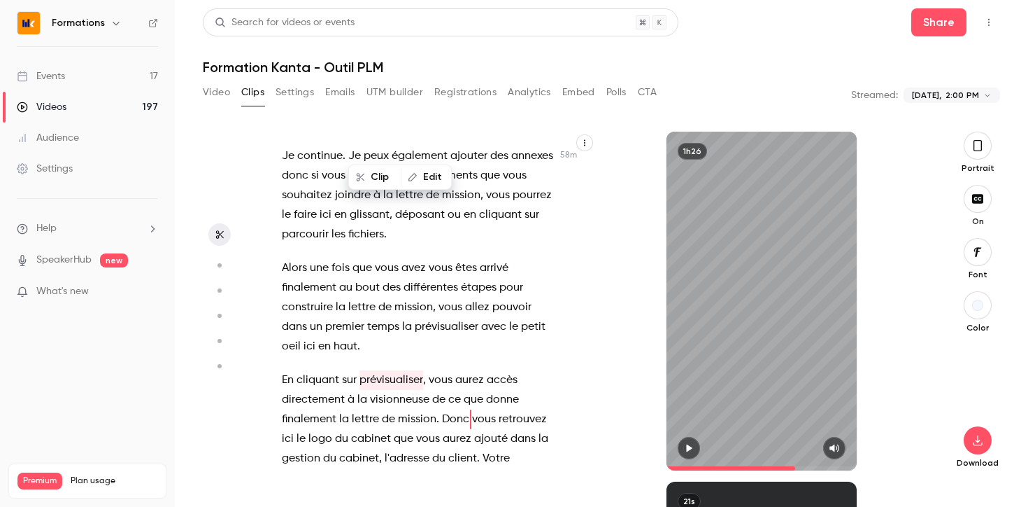
scroll to position [24794, 0]
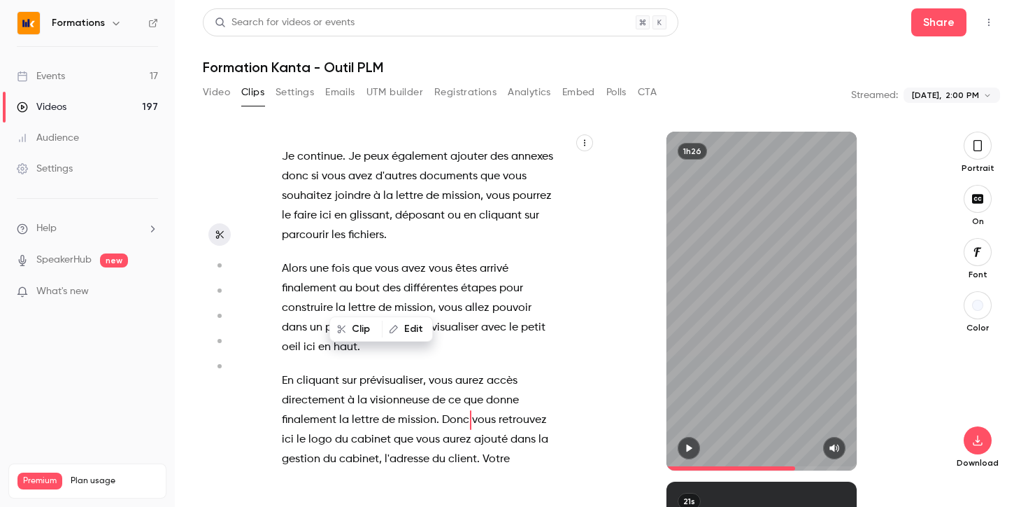
scroll to position [24783, 0]
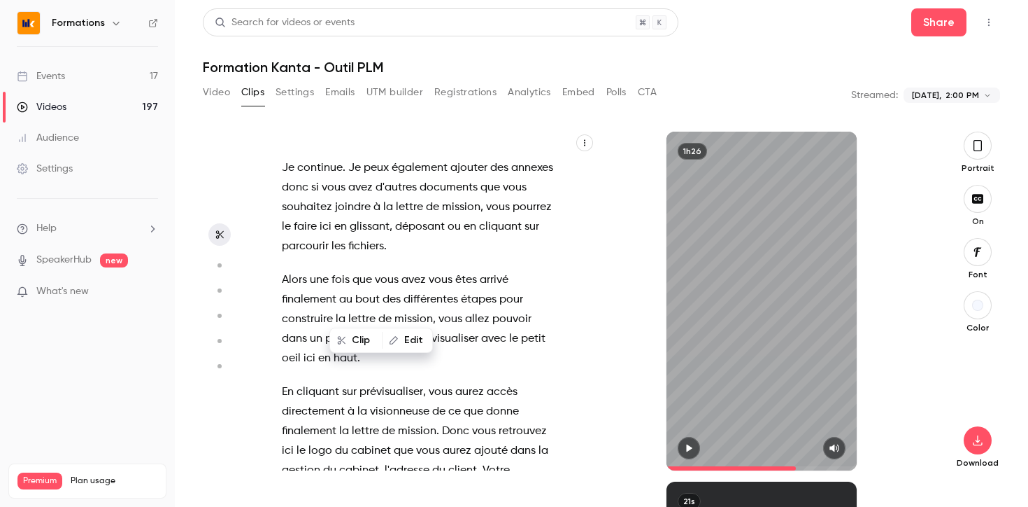
click at [691, 443] on icon "button" at bounding box center [689, 448] width 11 height 10
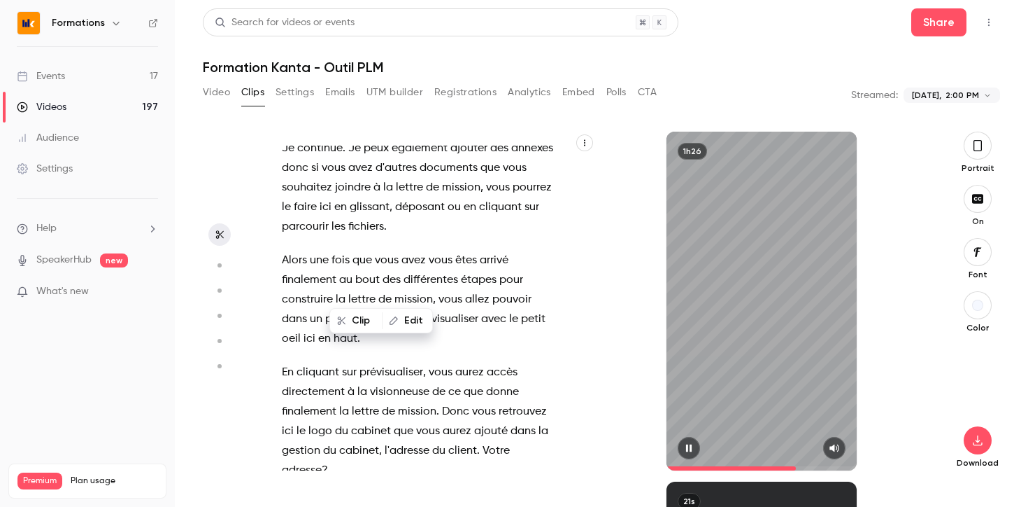
click at [691, 443] on icon "button" at bounding box center [689, 448] width 11 height 10
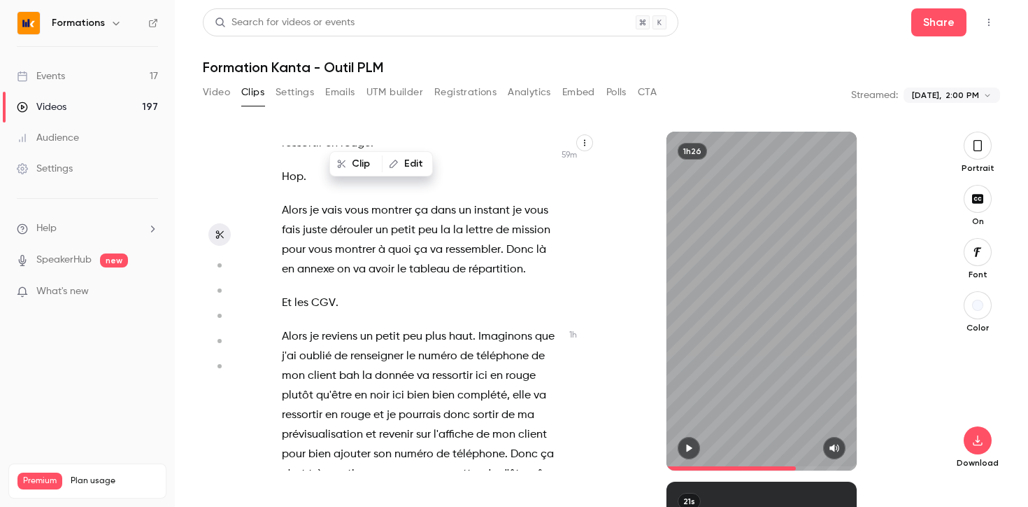
scroll to position [25400, 0]
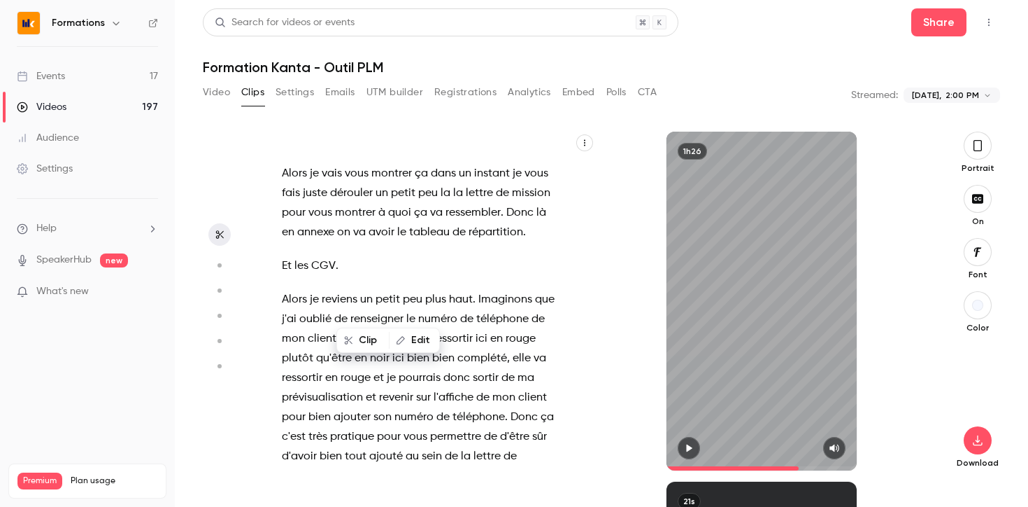
click at [691, 449] on icon "button" at bounding box center [689, 448] width 11 height 10
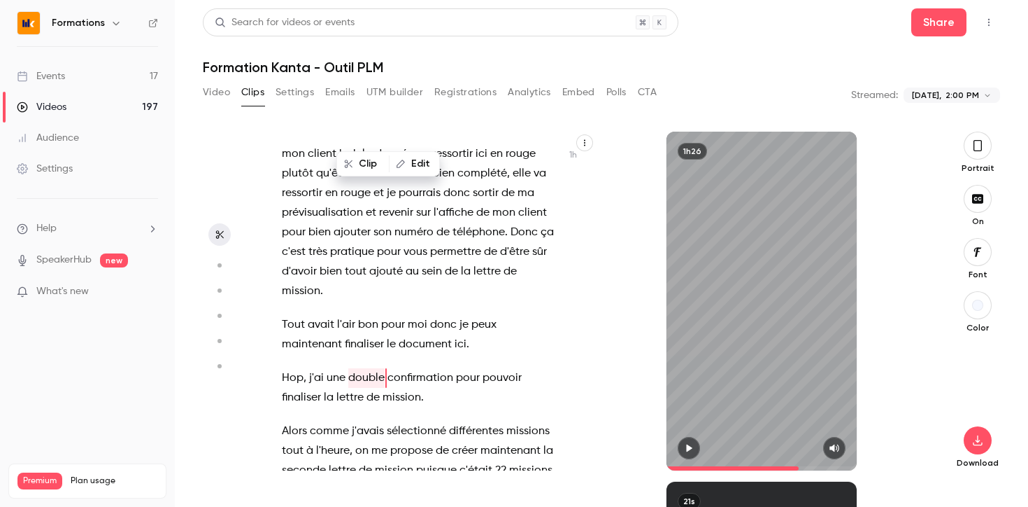
scroll to position [25580, 0]
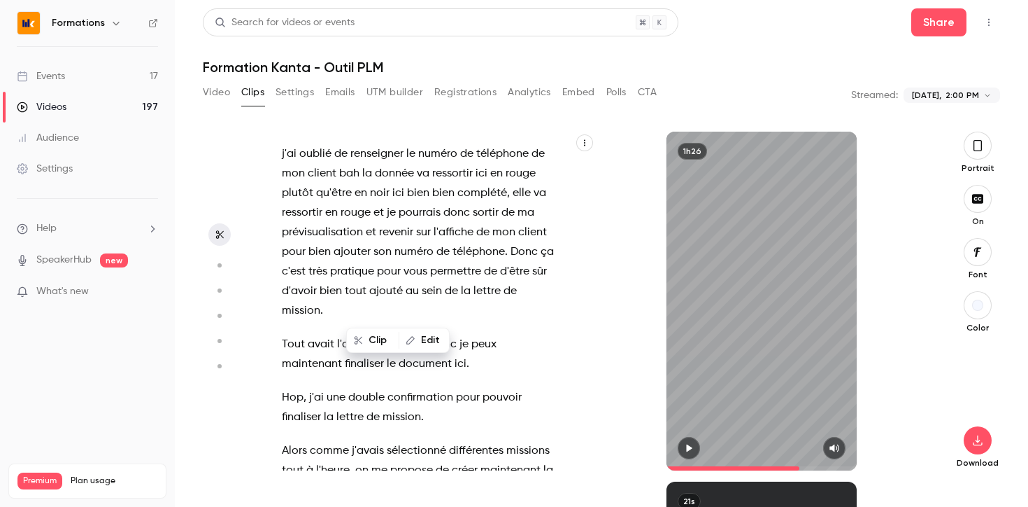
click at [687, 443] on icon "button" at bounding box center [689, 448] width 11 height 10
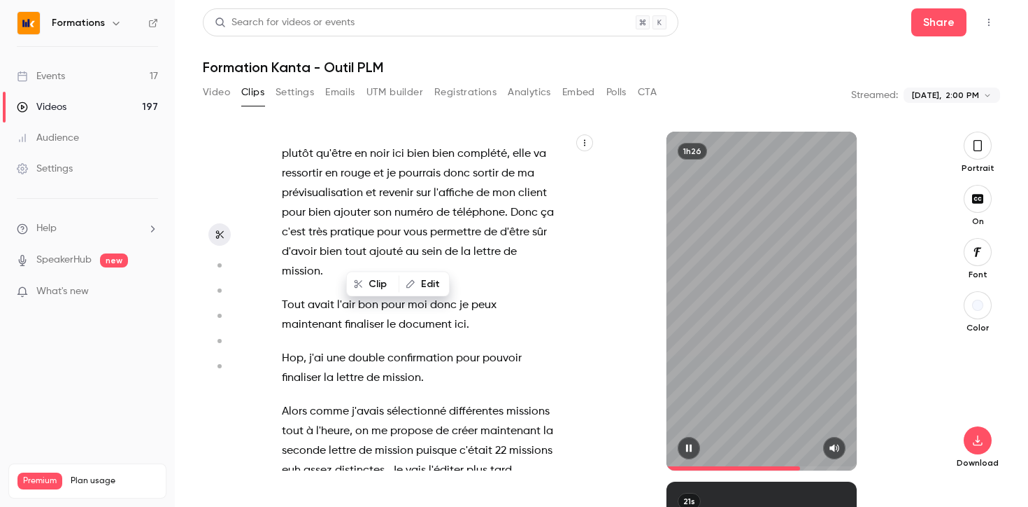
scroll to position [25620, 0]
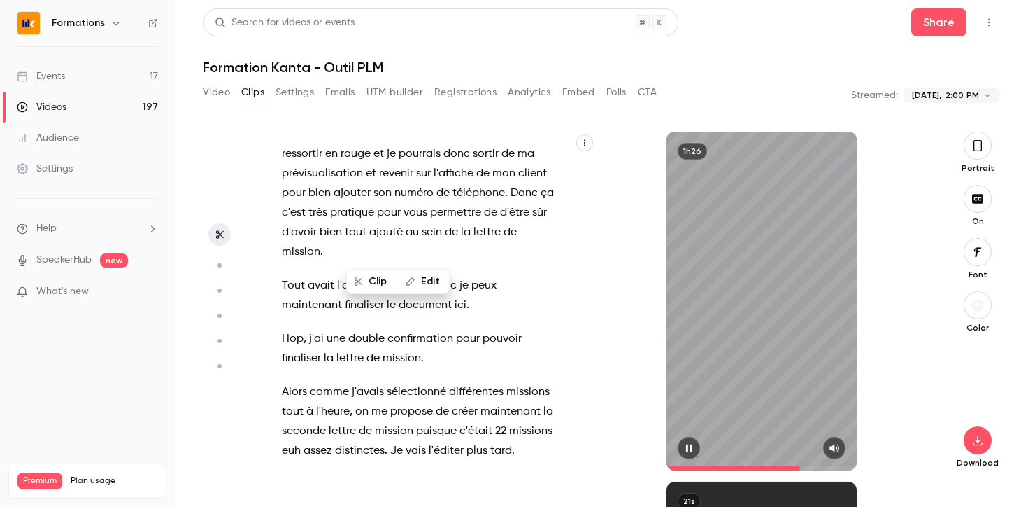
click at [693, 449] on icon "button" at bounding box center [689, 448] width 11 height 10
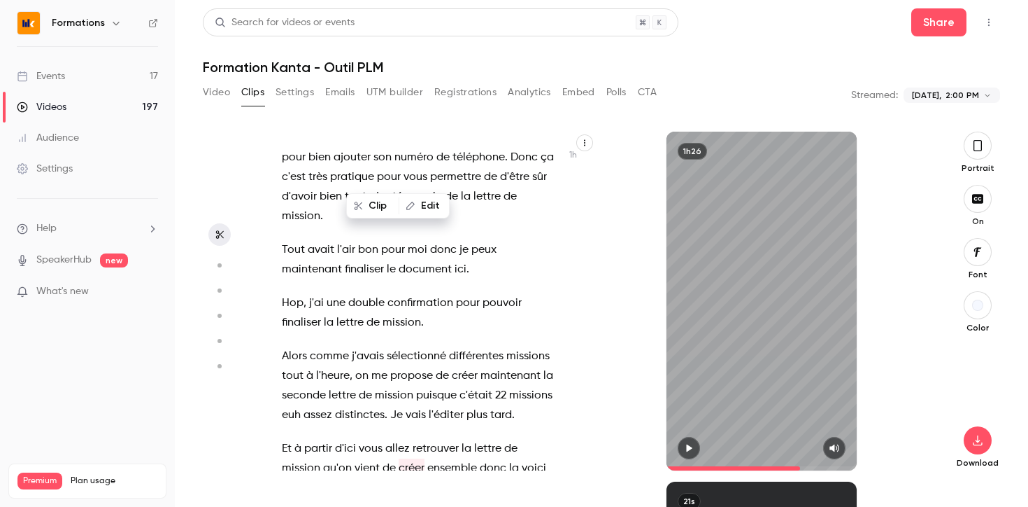
scroll to position [25705, 0]
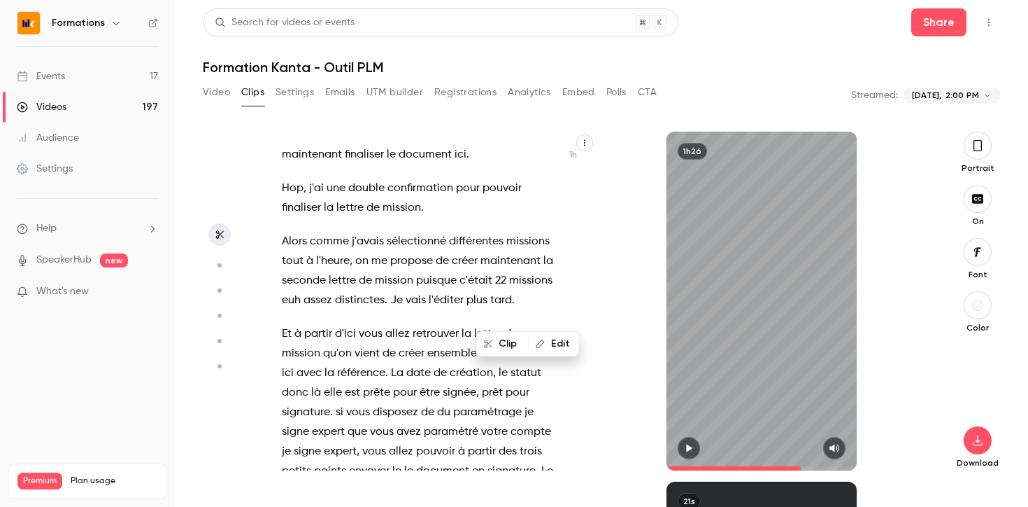
scroll to position [25771, 0]
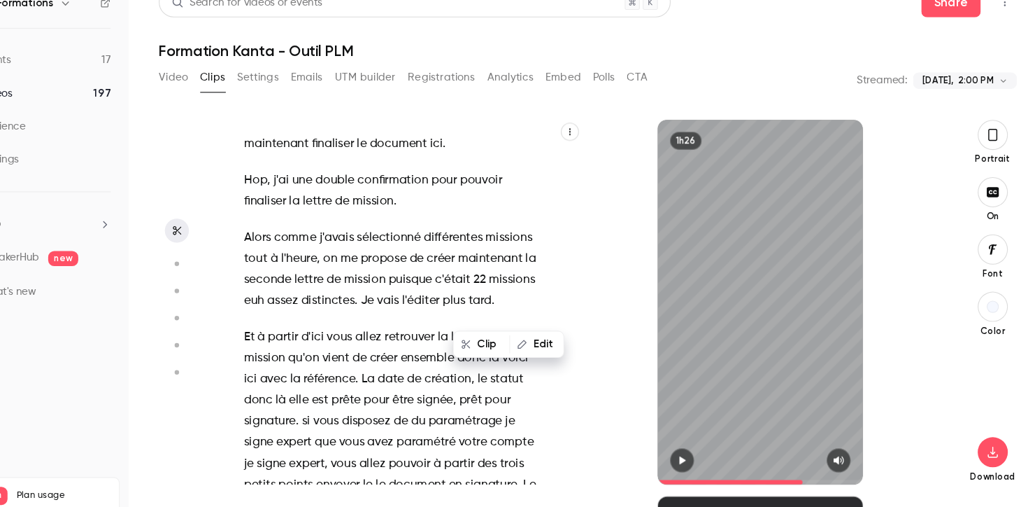
click at [349, 500] on span "ma" at bounding box center [347, 510] width 17 height 20
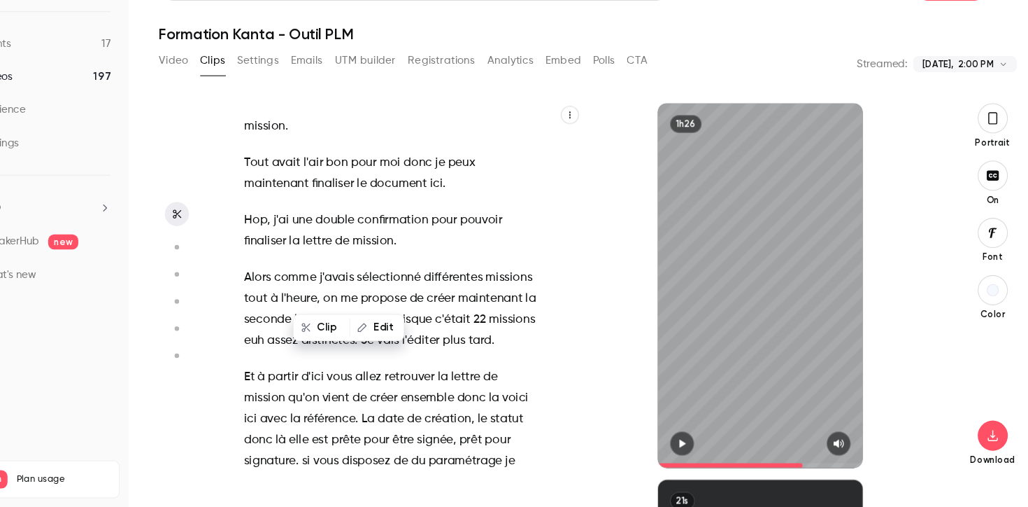
click at [695, 444] on button "button" at bounding box center [689, 448] width 22 height 22
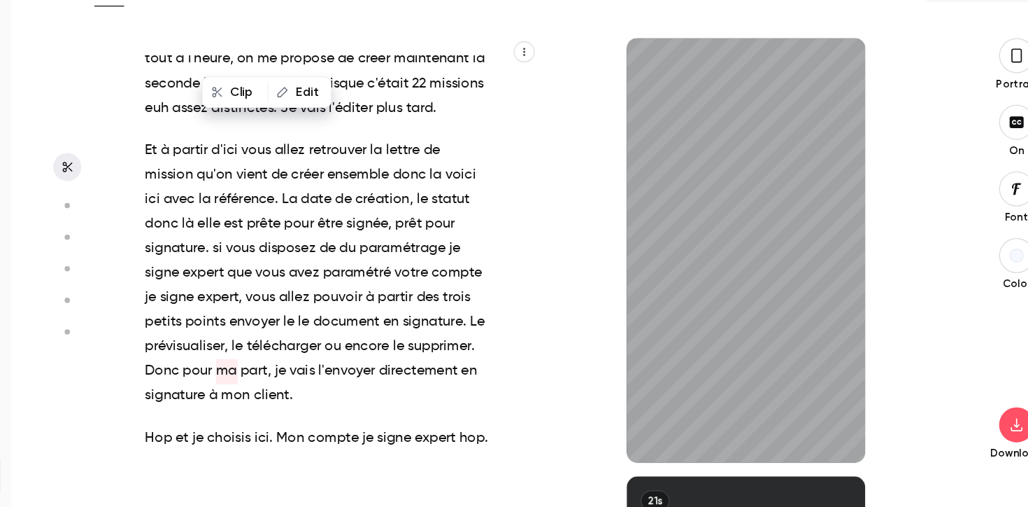
scroll to position [25903, 0]
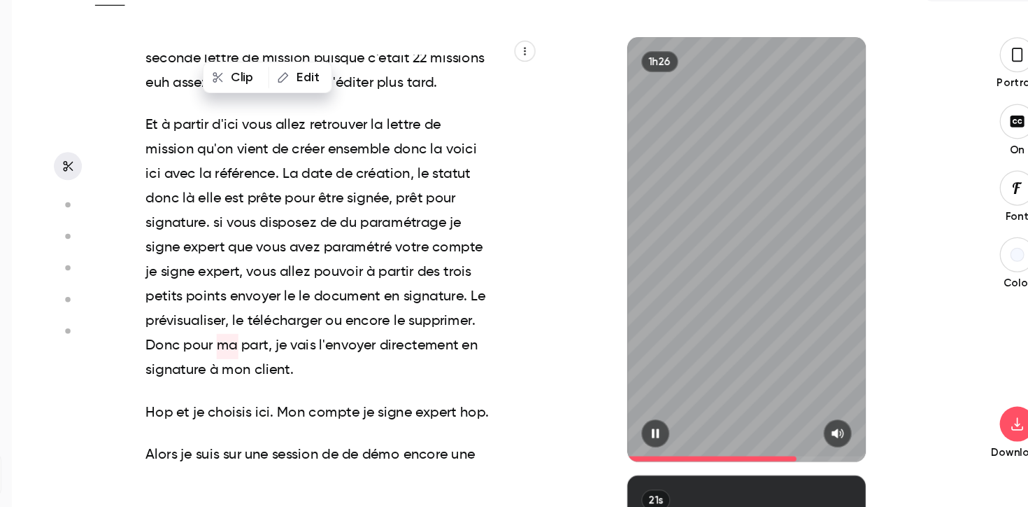
click at [689, 444] on icon "button" at bounding box center [689, 448] width 11 height 10
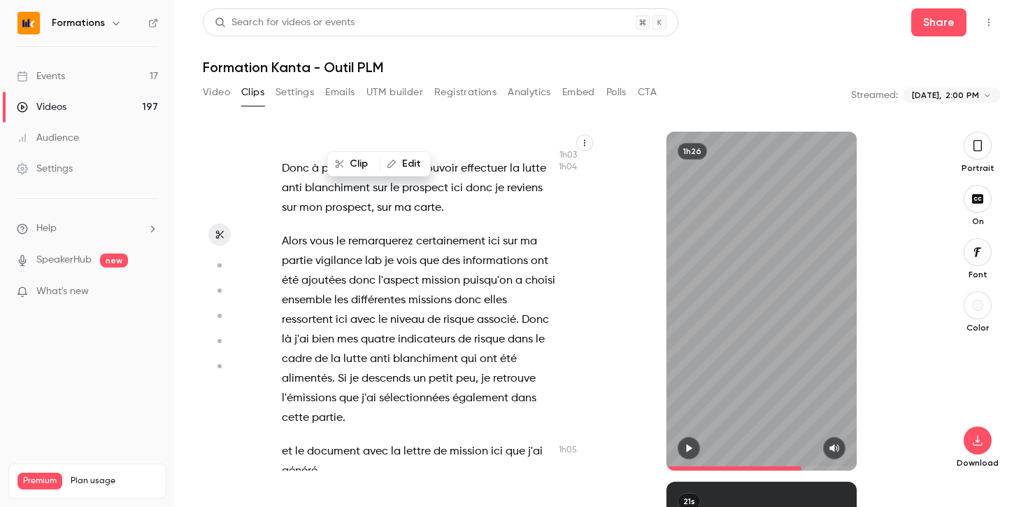
scroll to position [27366, 0]
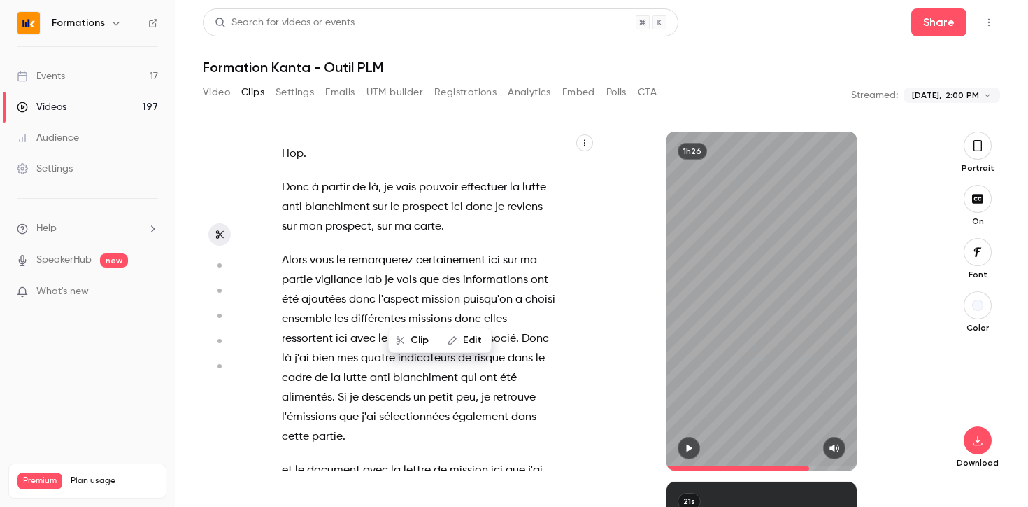
click at [687, 439] on button "button" at bounding box center [689, 448] width 22 height 22
type input "******"
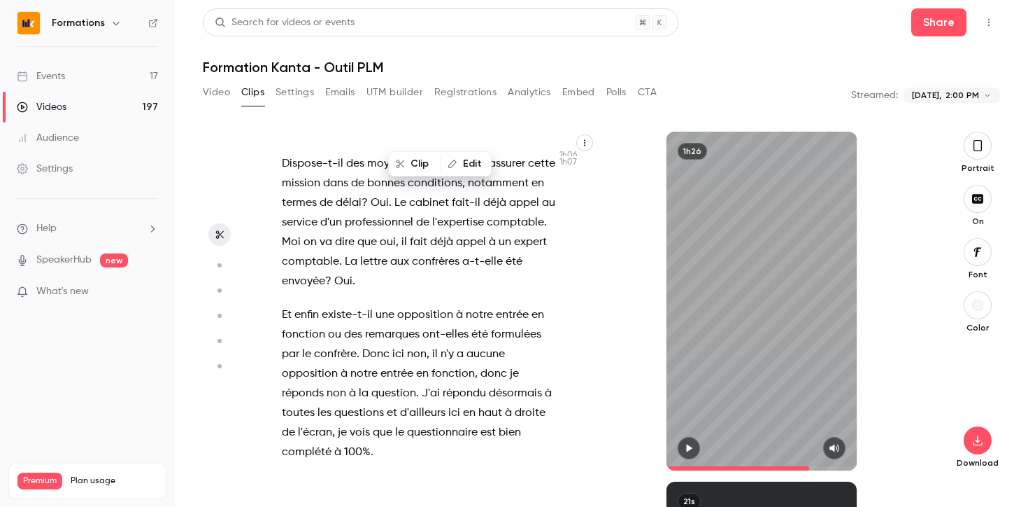
scroll to position [28437, 0]
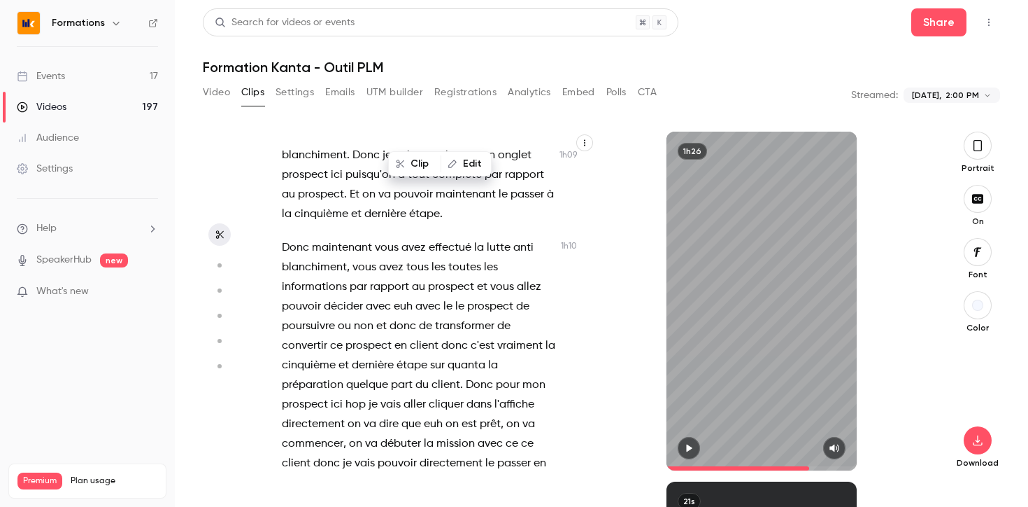
scroll to position [29629, 0]
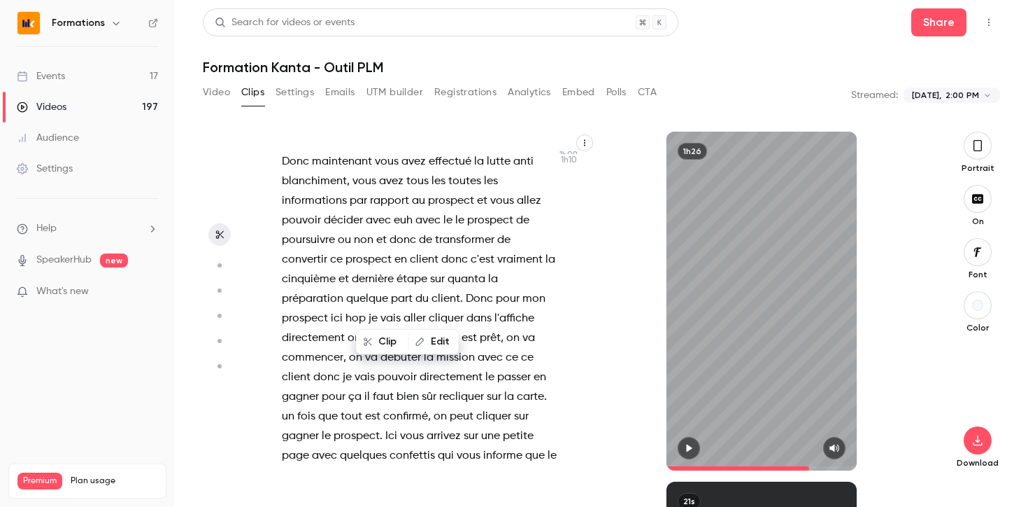
scroll to position [29681, 0]
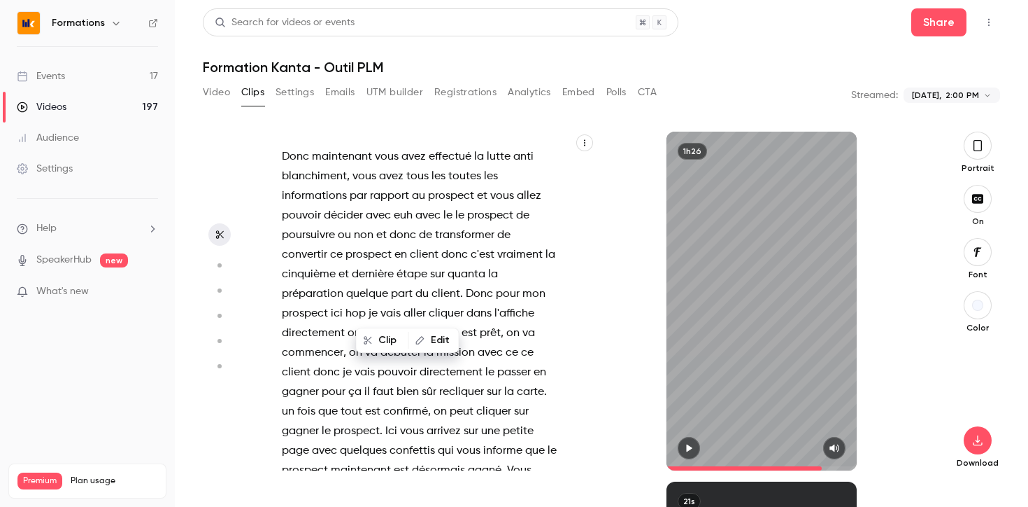
click at [689, 443] on icon "button" at bounding box center [689, 448] width 11 height 10
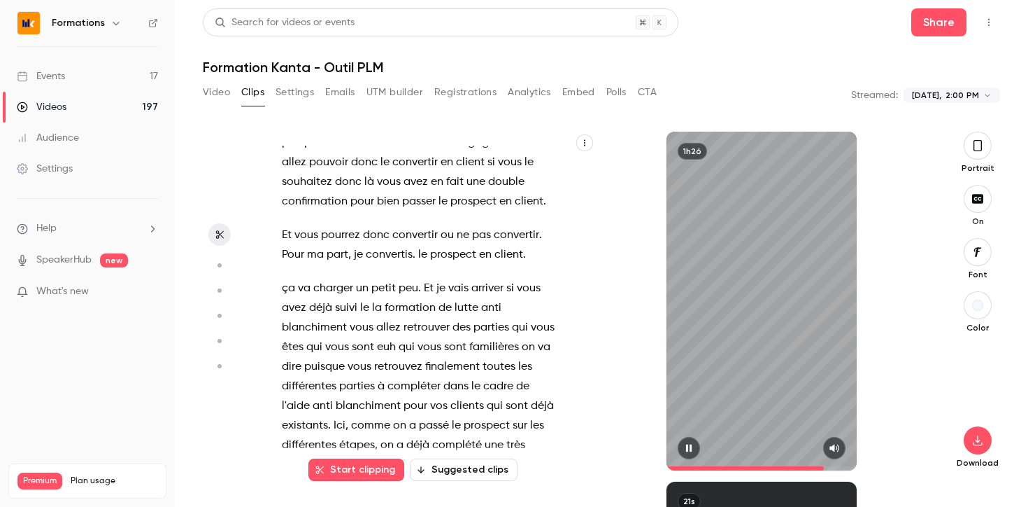
scroll to position [30028, 0]
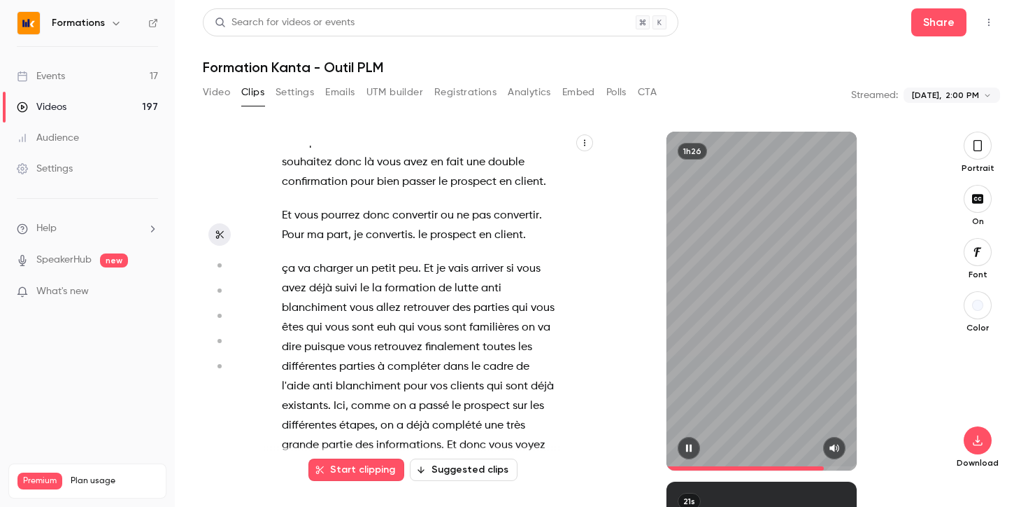
click at [693, 442] on button "button" at bounding box center [689, 448] width 22 height 22
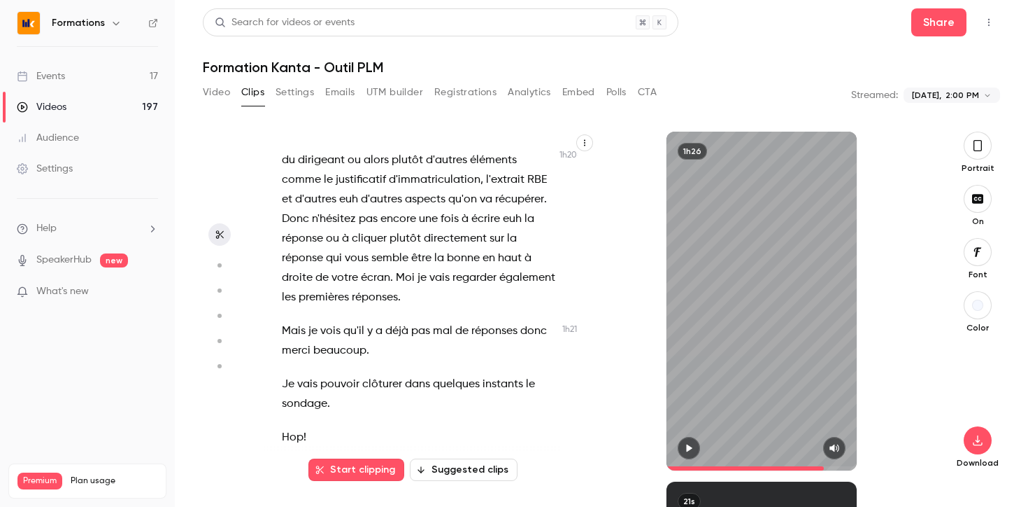
scroll to position [34155, 0]
click at [403, 461] on span "va" at bounding box center [408, 471] width 13 height 20
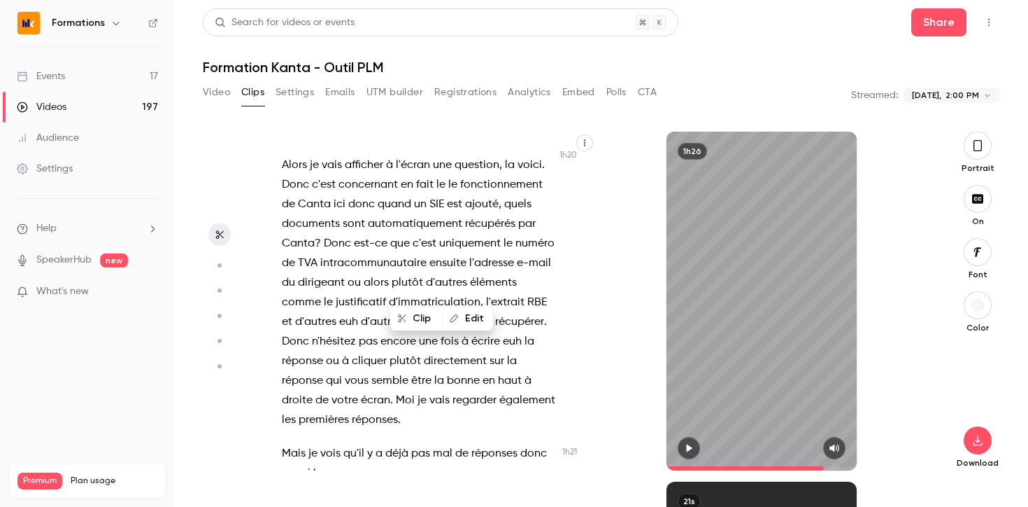
scroll to position [34024, 0]
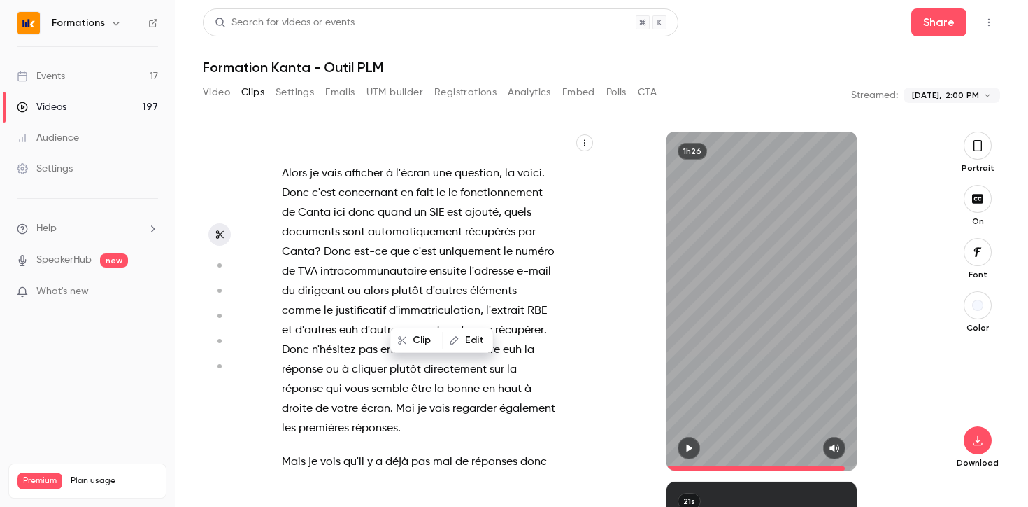
click at [687, 447] on icon "button" at bounding box center [689, 448] width 6 height 8
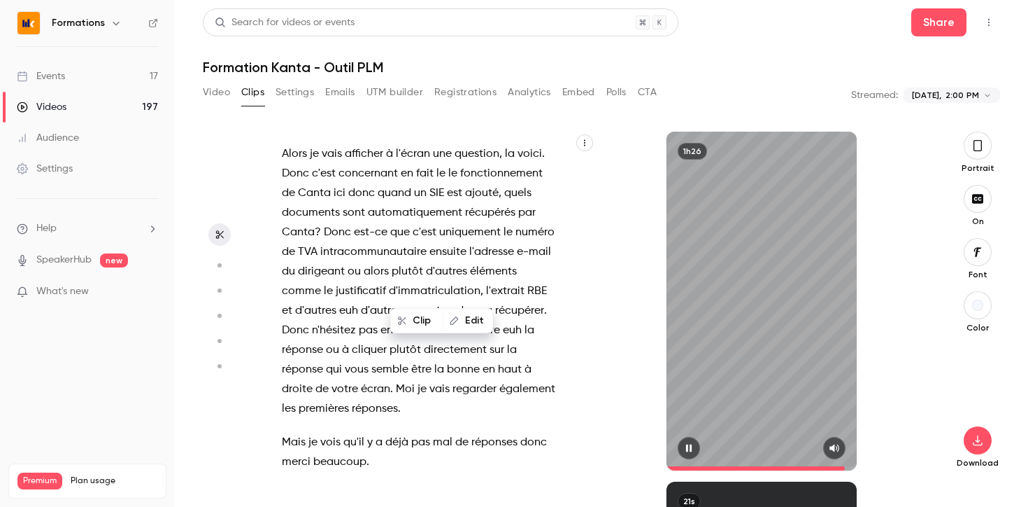
click at [842, 452] on button "button" at bounding box center [834, 448] width 22 height 22
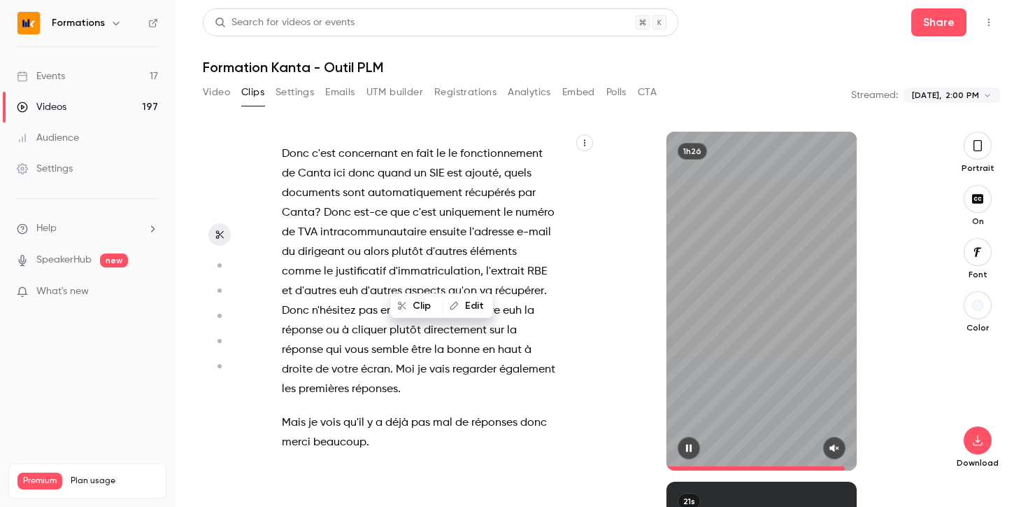
click at [842, 452] on button "button" at bounding box center [834, 448] width 22 height 22
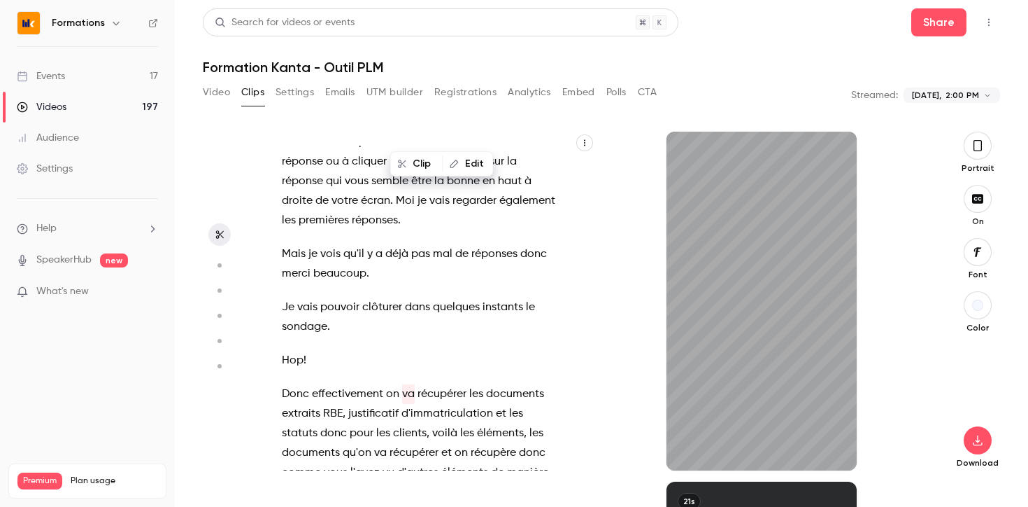
scroll to position [34214, 0]
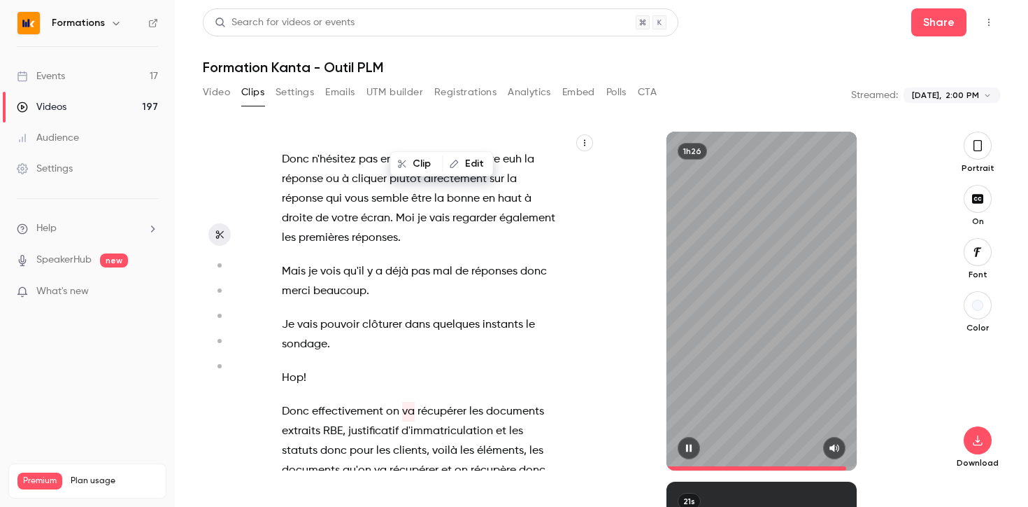
click at [691, 449] on icon "button" at bounding box center [689, 448] width 6 height 8
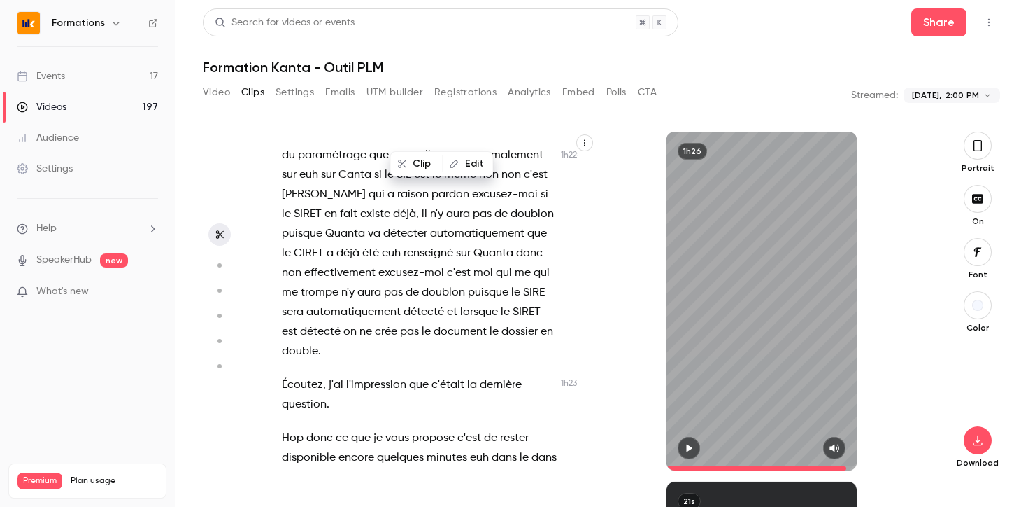
scroll to position [34888, 0]
type input "****"
click at [59, 80] on div "Events" at bounding box center [41, 76] width 48 height 14
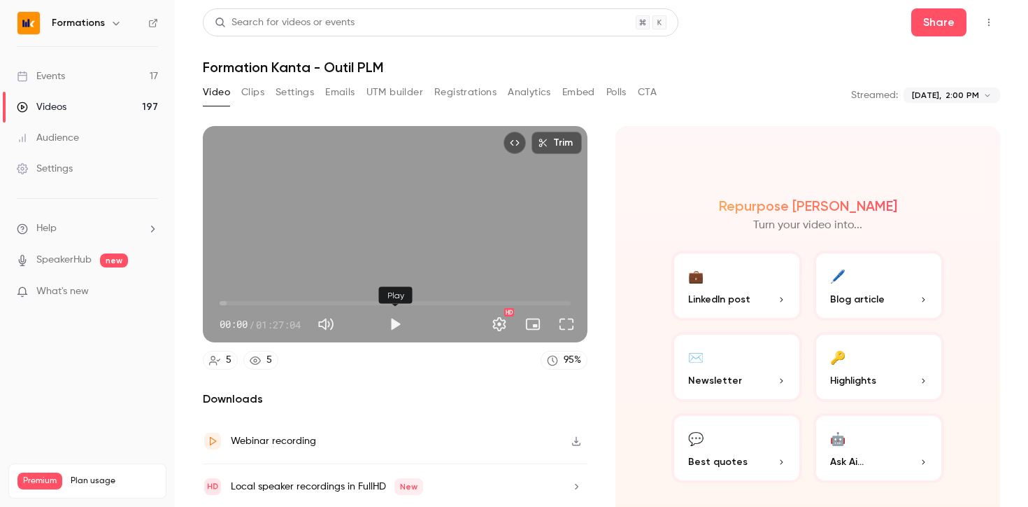
click at [397, 324] on button "Play" at bounding box center [395, 324] width 28 height 28
click at [234, 302] on span "03:28" at bounding box center [395, 303] width 351 height 22
click at [248, 301] on span "06:56" at bounding box center [395, 303] width 351 height 22
click at [236, 302] on span "06:59" at bounding box center [395, 303] width 351 height 22
click at [230, 303] on span "02:36" at bounding box center [230, 303] width 4 height 4
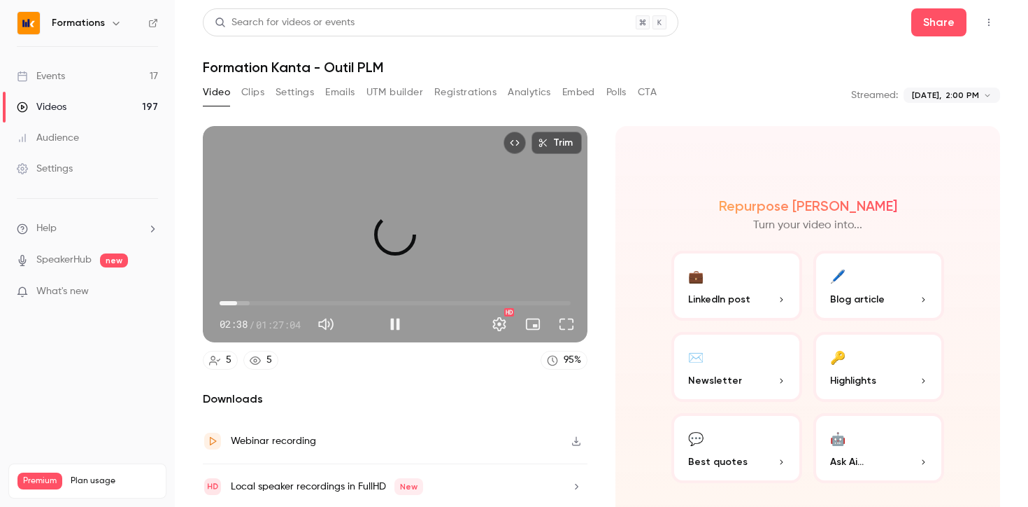
click at [237, 302] on span "04:20" at bounding box center [395, 303] width 351 height 22
click at [242, 302] on span "05:33" at bounding box center [242, 303] width 4 height 4
click at [244, 302] on span "05:33" at bounding box center [242, 303] width 4 height 4
click at [401, 302] on span "07:26" at bounding box center [395, 303] width 351 height 22
click at [432, 300] on span "44:56" at bounding box center [395, 303] width 351 height 22
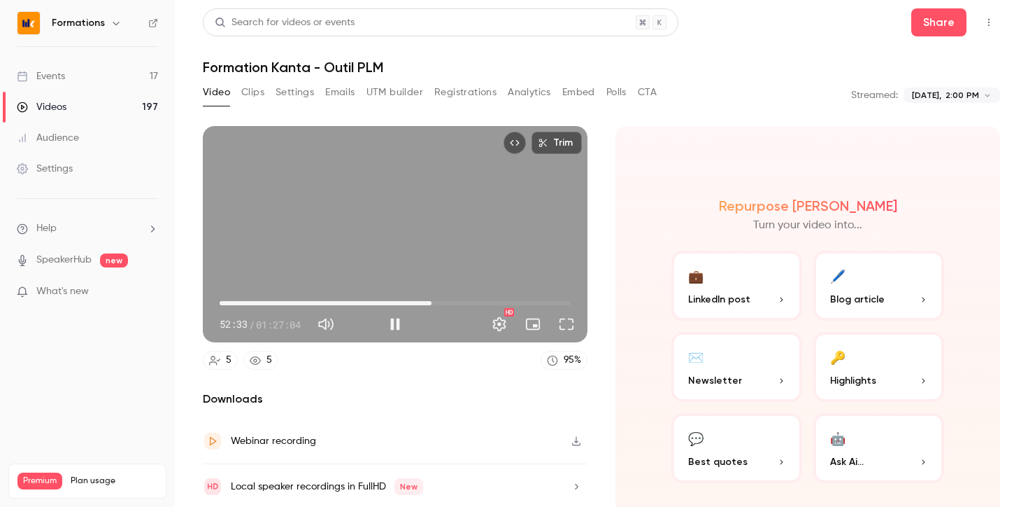
click at [470, 299] on span "52:33" at bounding box center [395, 303] width 351 height 22
click at [391, 327] on button "Pause" at bounding box center [395, 324] width 28 height 28
type input "******"
